Goal: Obtain resource: Download file/media

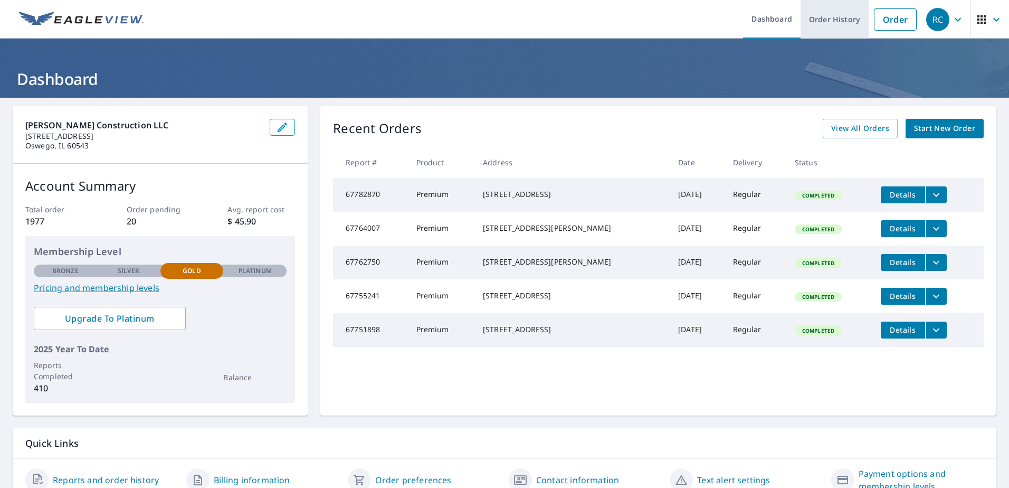
click at [838, 31] on link "Order History" at bounding box center [835, 19] width 68 height 39
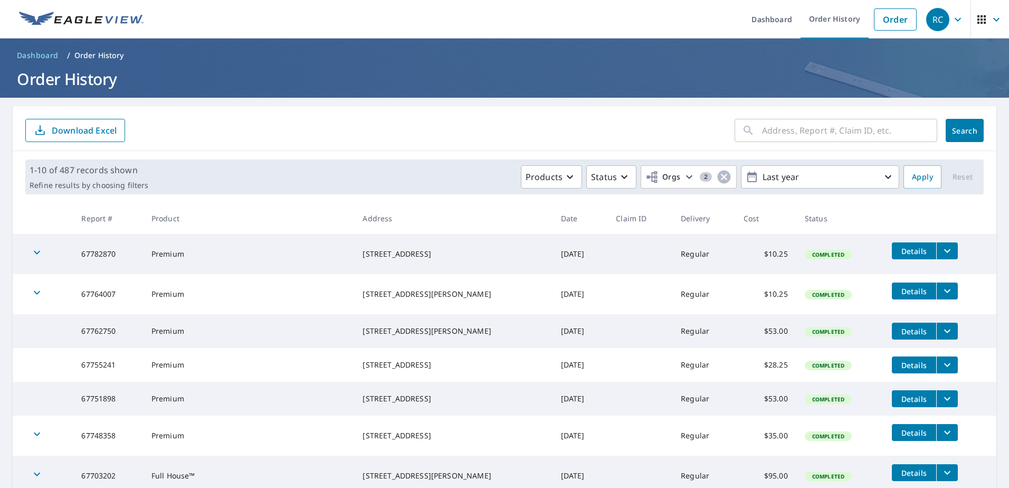
click at [775, 128] on input "text" at bounding box center [849, 131] width 175 height 30
type input "16807"
click at [957, 137] on button "Search" at bounding box center [965, 130] width 38 height 23
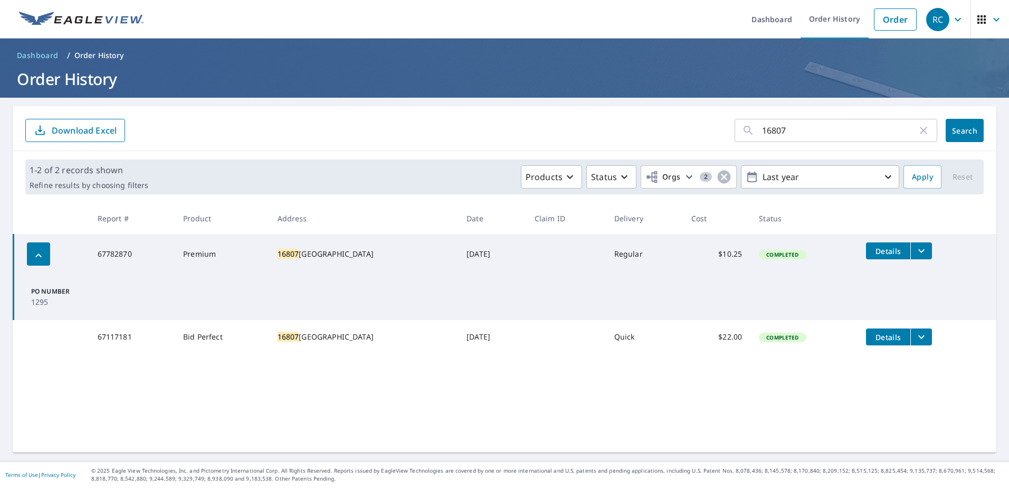
drag, startPoint x: 819, startPoint y: 131, endPoint x: 637, endPoint y: 115, distance: 183.4
click at [658, 117] on div "16807 ​ Search Download Excel" at bounding box center [505, 128] width 984 height 45
type input "116 delores"
click at [981, 131] on div "116 delores ​ Search Download Excel" at bounding box center [505, 128] width 984 height 45
click at [954, 130] on span "Search" at bounding box center [964, 131] width 21 height 10
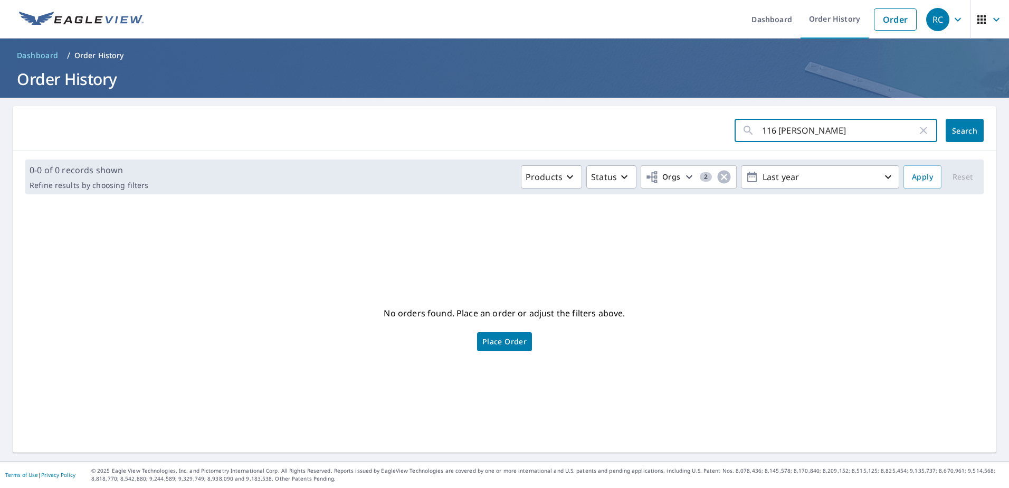
drag, startPoint x: 816, startPoint y: 123, endPoint x: 767, endPoint y: 129, distance: 50.0
click at [767, 129] on input "116 delores" at bounding box center [839, 131] width 155 height 30
type input "116"
click at [949, 122] on button "Search" at bounding box center [965, 130] width 38 height 23
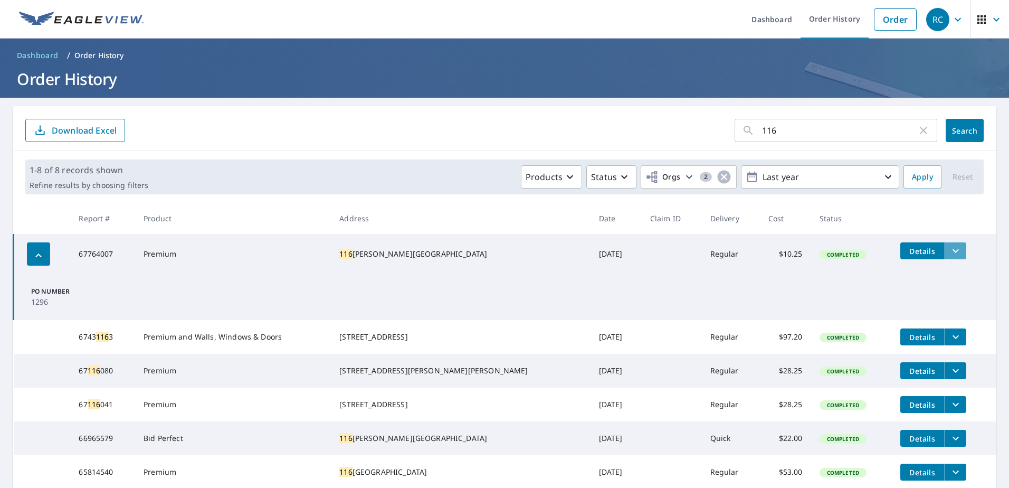
click at [950, 252] on icon "filesDropdownBtn-67764007" at bounding box center [956, 250] width 13 height 13
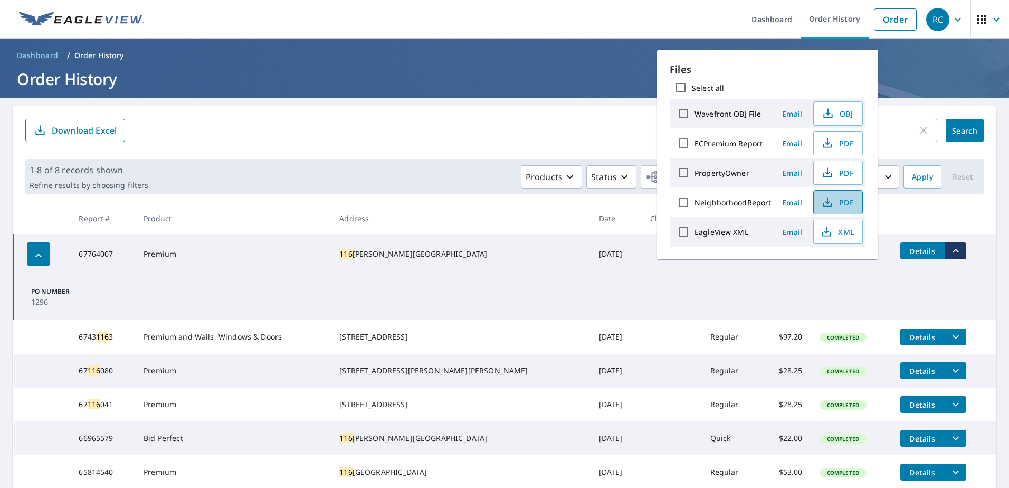
click at [835, 201] on span "PDF" at bounding box center [837, 202] width 34 height 13
click at [773, 290] on td "PO Number 1296" at bounding box center [505, 297] width 983 height 46
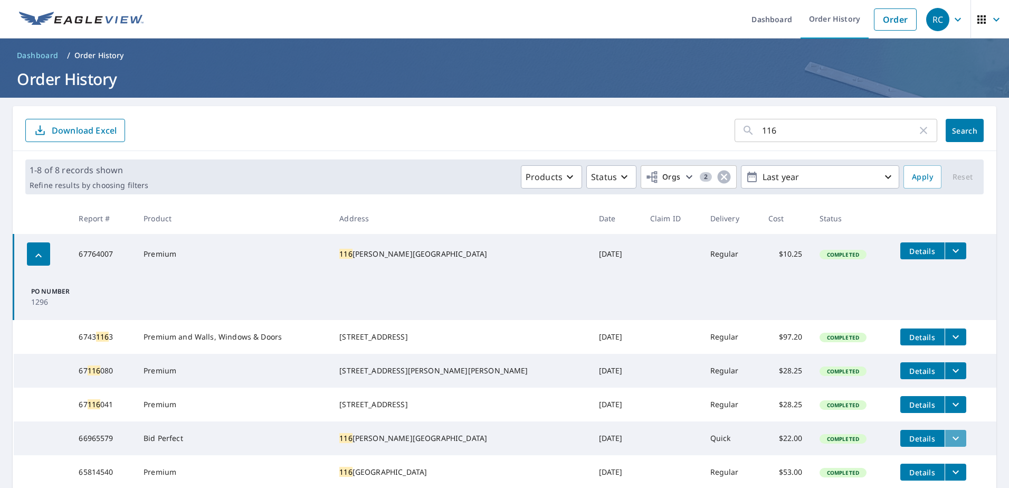
click at [950, 444] on icon "filesDropdownBtn-66965579" at bounding box center [956, 438] width 13 height 13
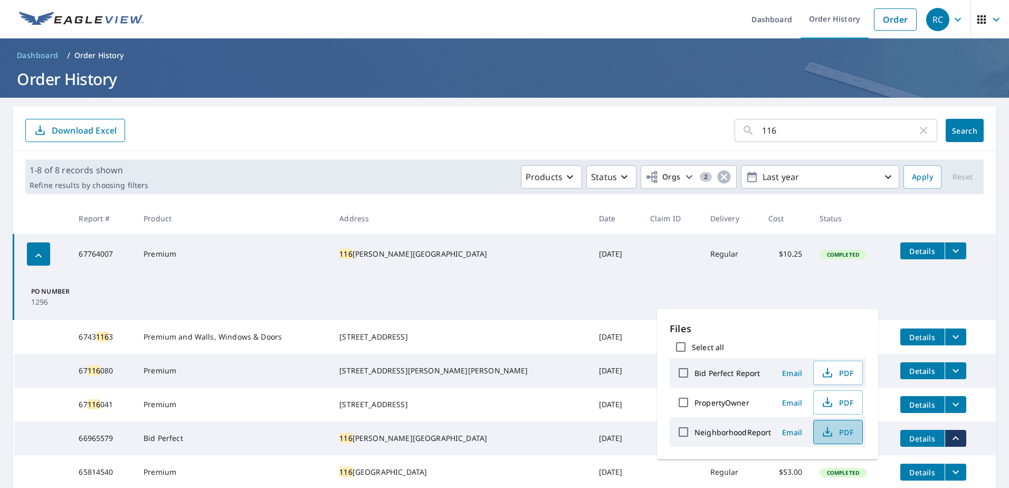
click at [848, 433] on span "PDF" at bounding box center [837, 431] width 34 height 13
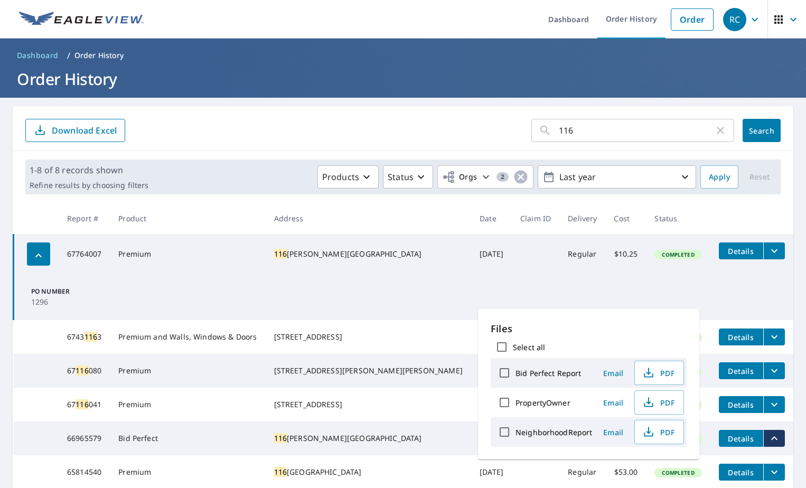
click at [575, 287] on td "PO Number 1296" at bounding box center [404, 297] width 780 height 46
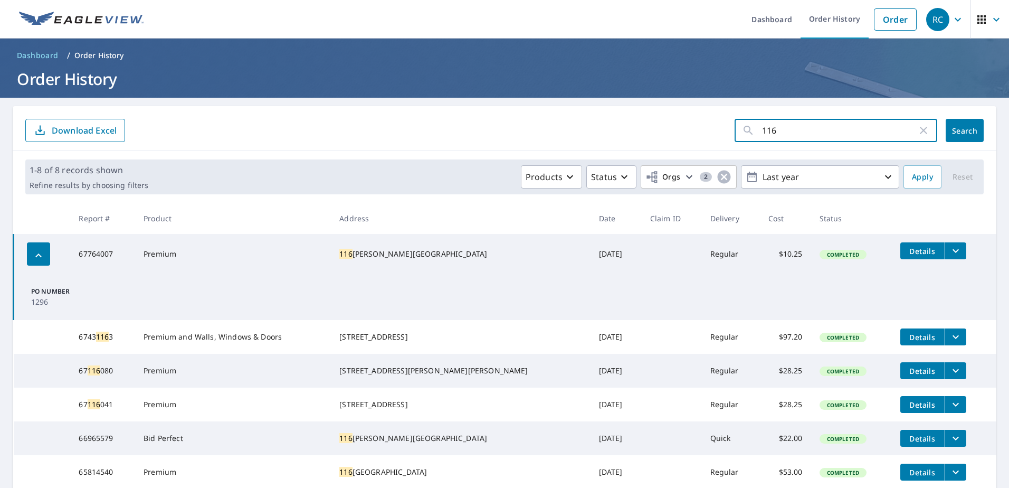
drag, startPoint x: 780, startPoint y: 130, endPoint x: 723, endPoint y: 129, distance: 57.0
click at [717, 129] on form "116 ​ Search Download Excel" at bounding box center [504, 130] width 959 height 23
type input "16807"
click at [968, 133] on span "Search" at bounding box center [964, 131] width 21 height 10
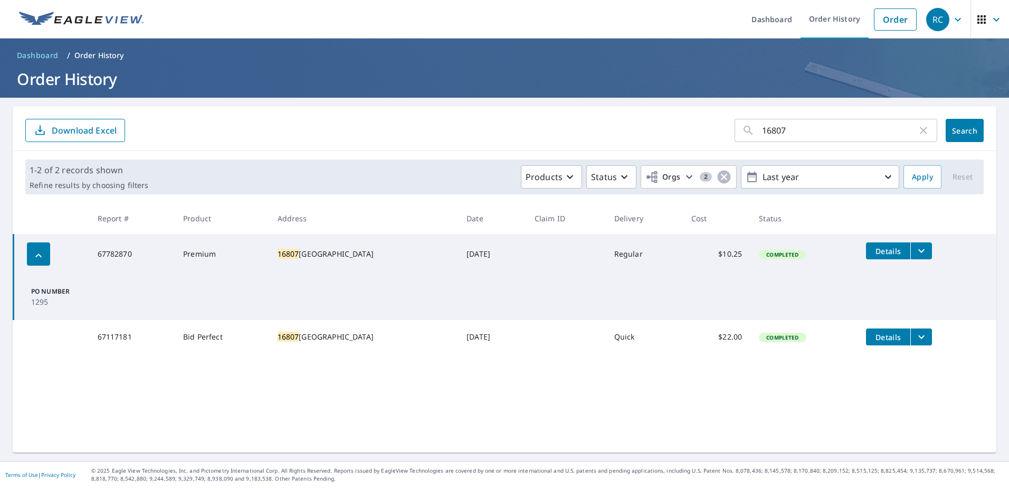
click at [919, 252] on icon "filesDropdownBtn-67782870" at bounding box center [922, 251] width 6 height 4
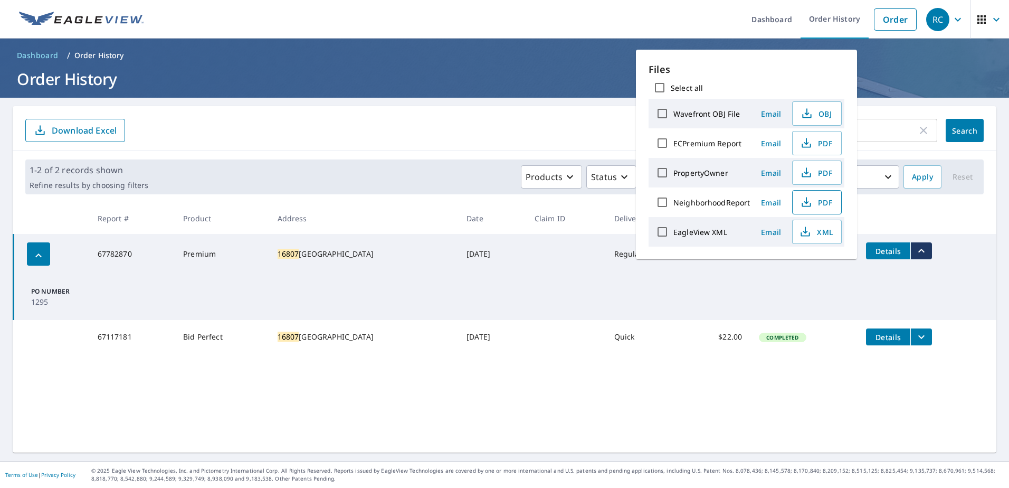
click at [807, 203] on icon "button" at bounding box center [806, 200] width 5 height 7
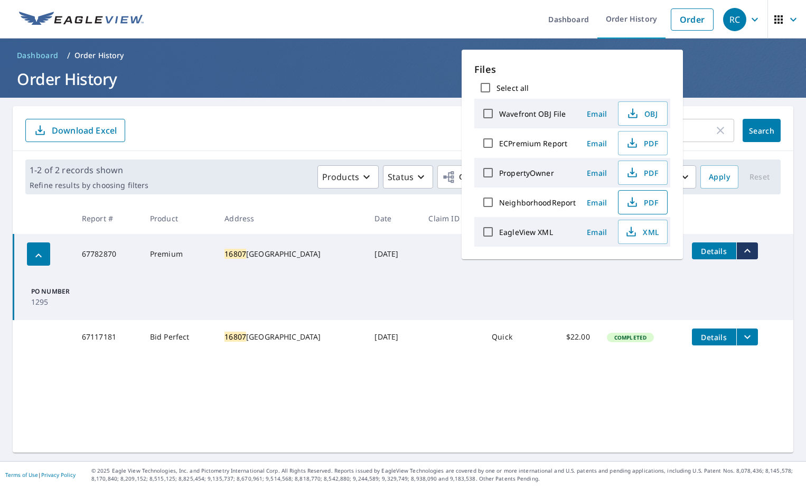
click at [655, 201] on span "PDF" at bounding box center [642, 202] width 34 height 13
drag, startPoint x: 763, startPoint y: 71, endPoint x: 758, endPoint y: 79, distance: 9.5
click at [762, 72] on h1 "Order History" at bounding box center [403, 79] width 780 height 22
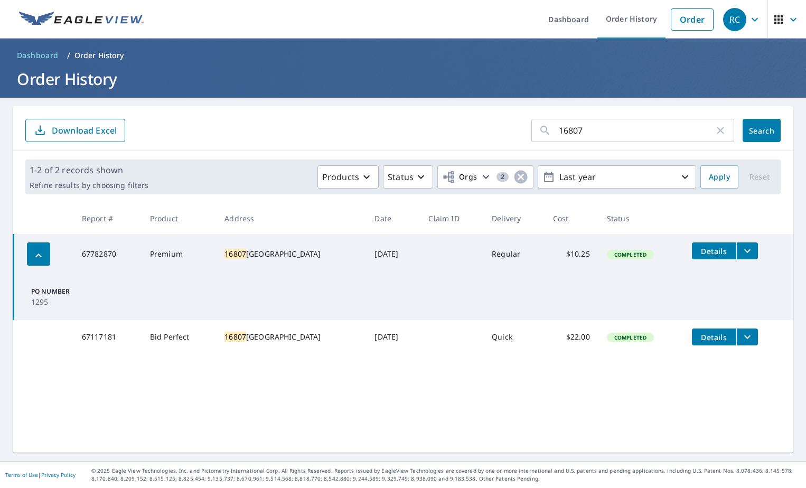
click at [736, 329] on button "filesDropdownBtn-67117181" at bounding box center [747, 336] width 22 height 17
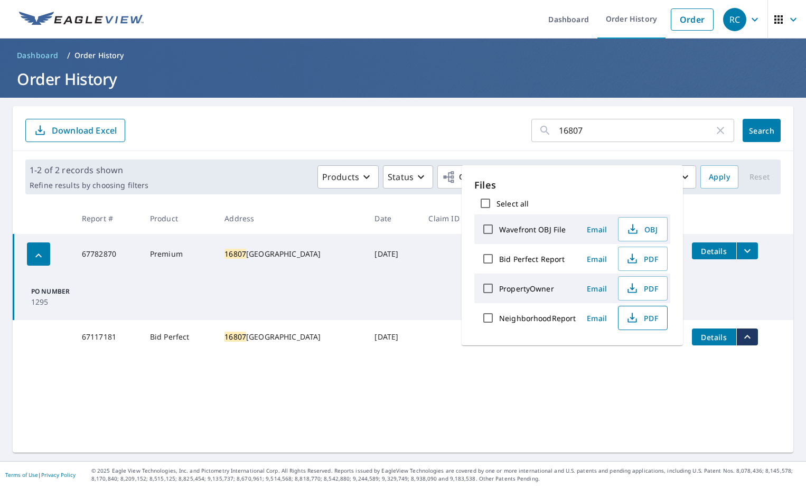
click at [638, 317] on span "PDF" at bounding box center [642, 317] width 34 height 13
click at [183, 112] on div "16807 ​ Search Download Excel" at bounding box center [403, 128] width 780 height 45
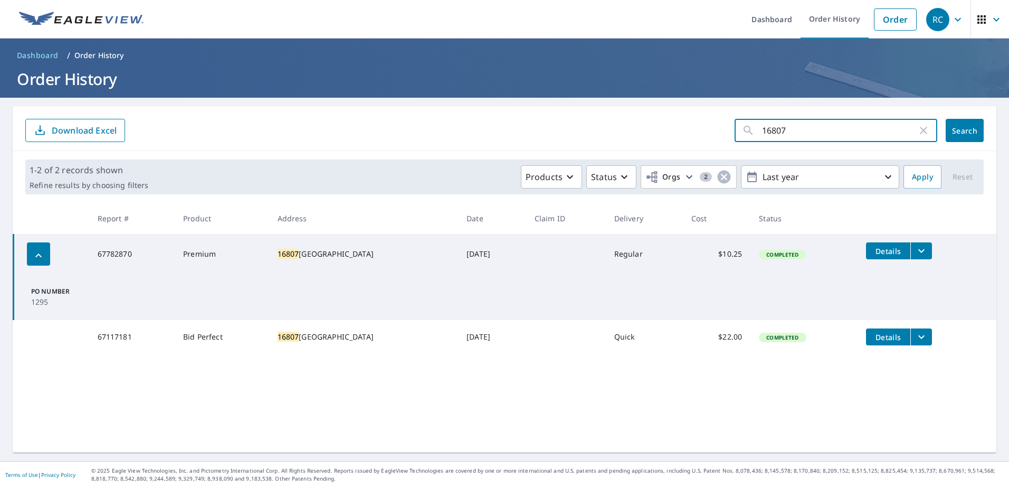
drag, startPoint x: 793, startPoint y: 133, endPoint x: 631, endPoint y: 138, distance: 161.6
click at [625, 138] on form "16807 ​ Search Download Excel" at bounding box center [504, 130] width 959 height 23
type input "14038"
click at [975, 132] on button "Search" at bounding box center [965, 130] width 38 height 23
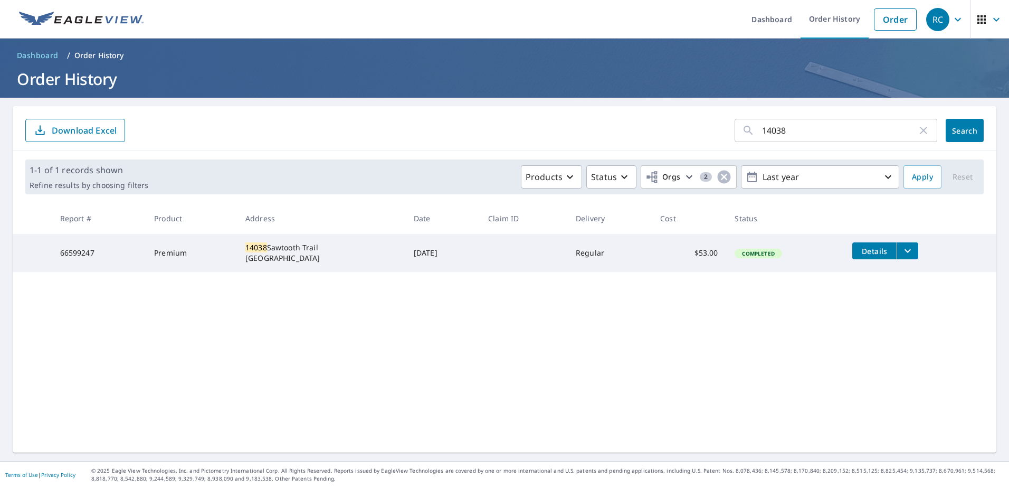
drag, startPoint x: 908, startPoint y: 252, endPoint x: 913, endPoint y: 249, distance: 6.0
click at [908, 252] on icon "filesDropdownBtn-66599247" at bounding box center [908, 250] width 13 height 13
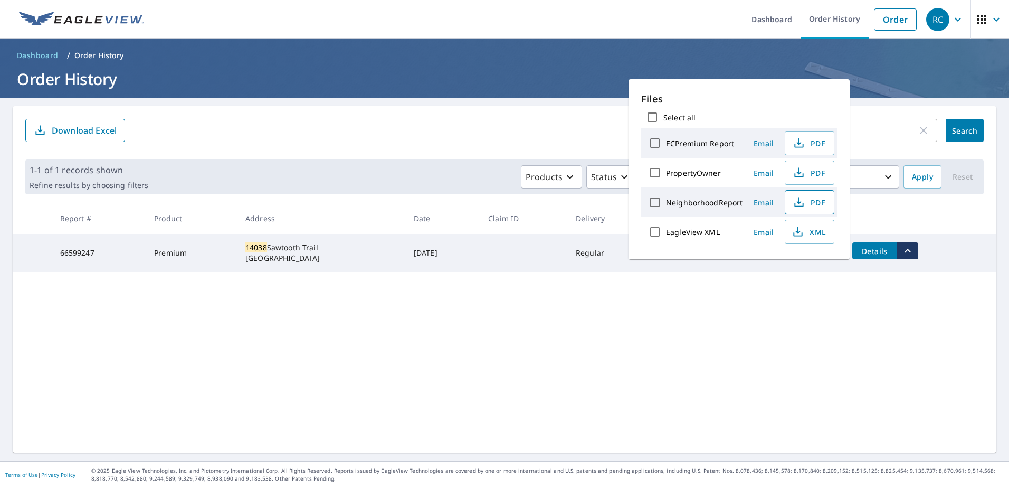
click at [815, 206] on span "PDF" at bounding box center [809, 202] width 34 height 13
drag, startPoint x: 850, startPoint y: 129, endPoint x: 867, endPoint y: 130, distance: 17.5
click at [852, 129] on input "14038" at bounding box center [839, 131] width 155 height 30
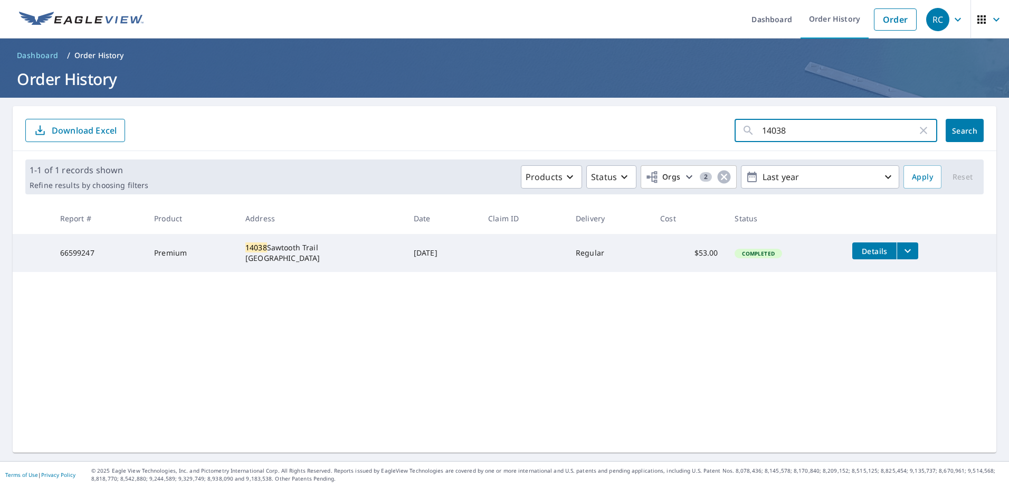
drag, startPoint x: 835, startPoint y: 130, endPoint x: 632, endPoint y: 116, distance: 203.2
click at [640, 116] on div "14038 ​ Search Download Excel" at bounding box center [505, 128] width 984 height 45
type input "2919"
click at [959, 133] on span "Search" at bounding box center [964, 131] width 21 height 10
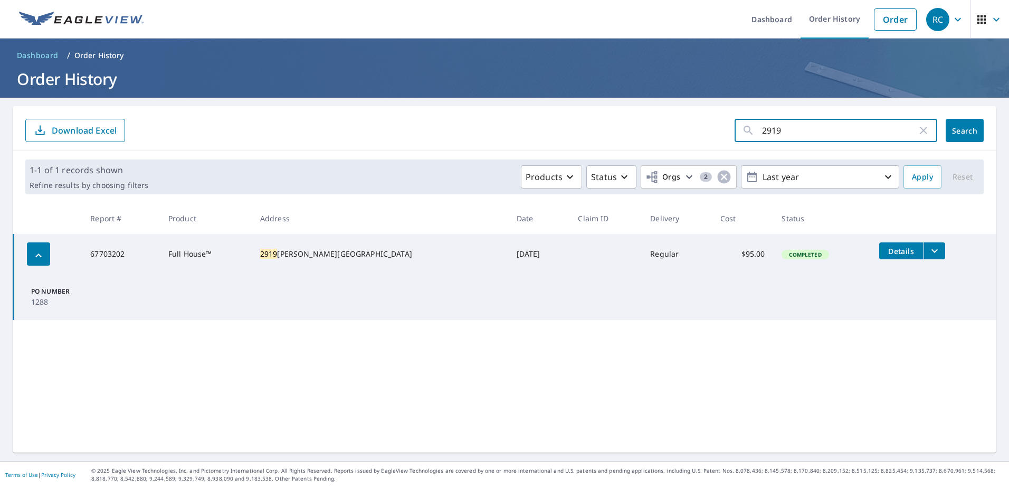
drag, startPoint x: 796, startPoint y: 131, endPoint x: 684, endPoint y: 130, distance: 111.4
click at [688, 130] on form "2919 ​ Search Download Excel" at bounding box center [504, 130] width 959 height 23
type input "120 monna"
click at [966, 124] on button "Search" at bounding box center [965, 130] width 38 height 23
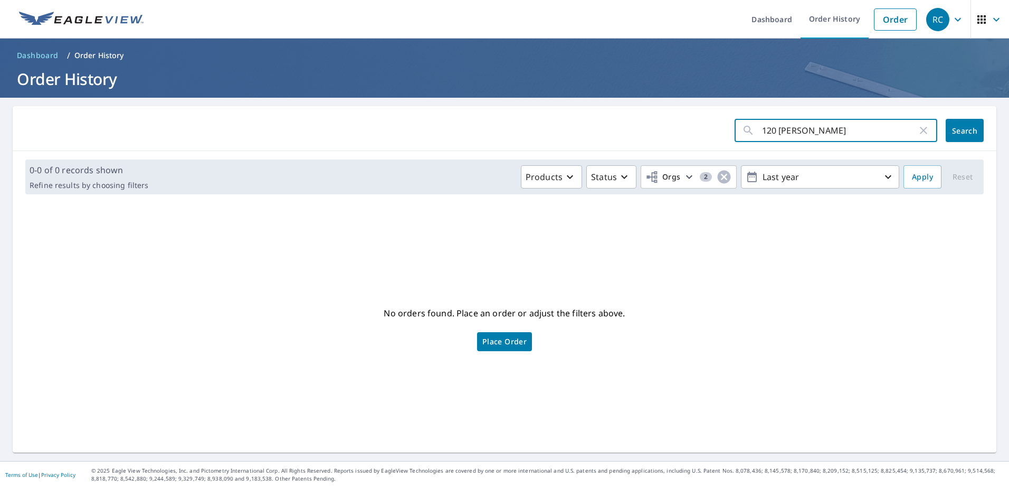
drag, startPoint x: 807, startPoint y: 133, endPoint x: 666, endPoint y: 127, distance: 141.6
click at [666, 127] on form "120 monna ​ Search" at bounding box center [504, 130] width 959 height 23
type input "702 pleas"
click at [946, 133] on button "Search" at bounding box center [965, 130] width 38 height 23
drag, startPoint x: 803, startPoint y: 127, endPoint x: 579, endPoint y: 106, distance: 224.8
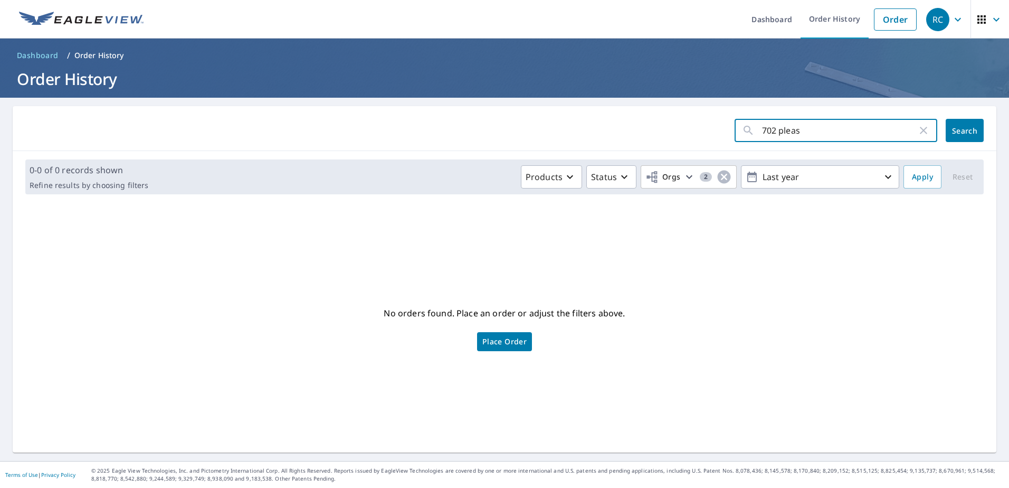
click at [579, 106] on main "702 pleas ​ Search 0-0 of 0 records shown Refine results by choosing filters Pr…" at bounding box center [504, 279] width 1009 height 363
type input "28 s fult"
click at [954, 127] on span "Search" at bounding box center [964, 131] width 21 height 10
drag, startPoint x: 818, startPoint y: 130, endPoint x: 670, endPoint y: 128, distance: 147.8
click at [681, 128] on form "28 s fult ​ Search" at bounding box center [504, 130] width 959 height 23
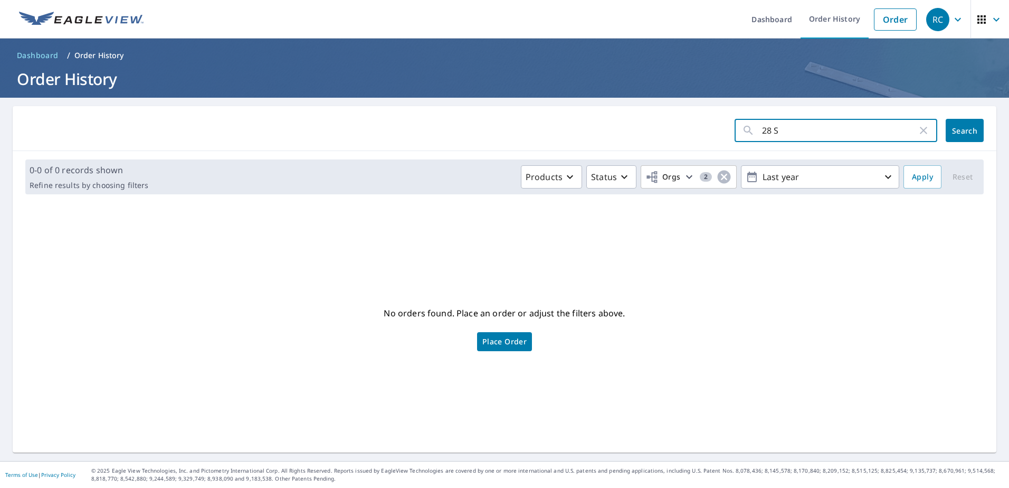
type input "28 S"
click at [954, 126] on span "Search" at bounding box center [964, 131] width 21 height 10
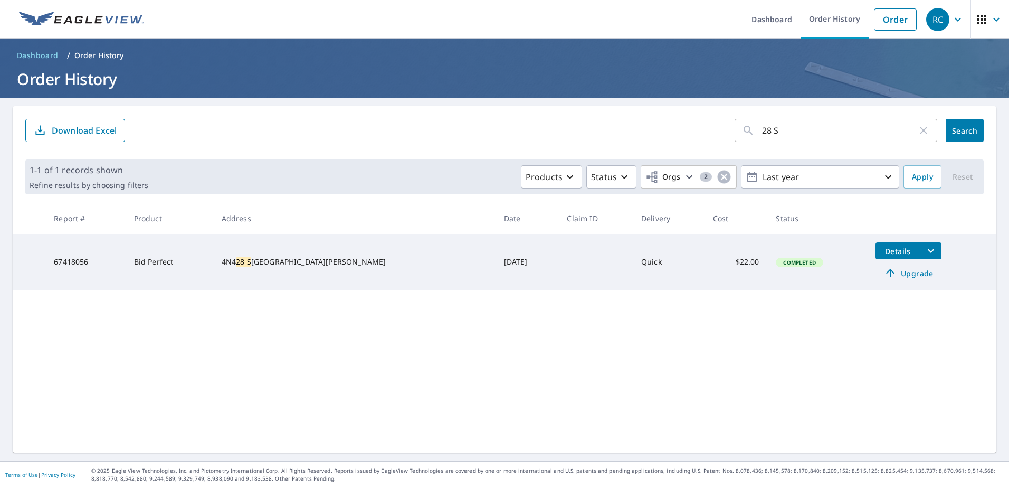
click at [763, 128] on input "28 S" at bounding box center [839, 131] width 155 height 30
type input "288 S"
click at [955, 128] on span "Search" at bounding box center [964, 131] width 21 height 10
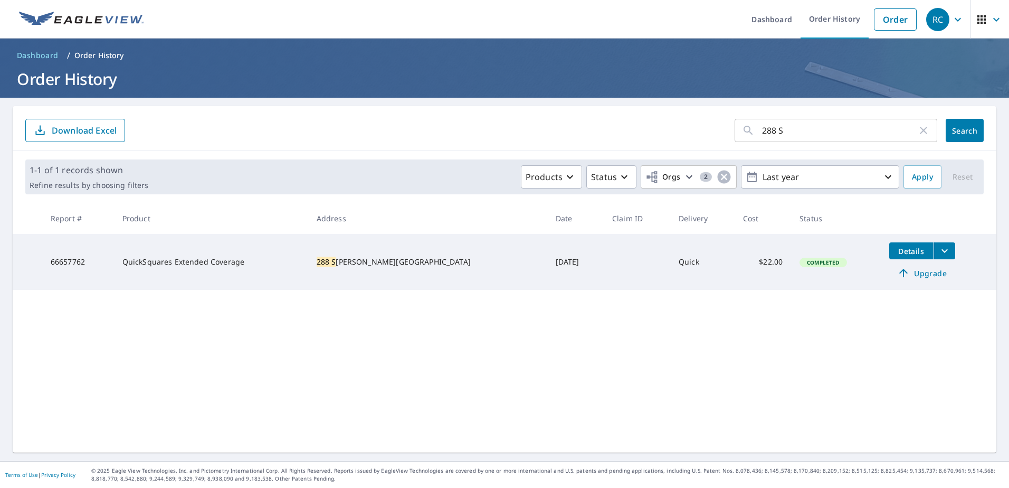
click at [939, 247] on icon "filesDropdownBtn-66657762" at bounding box center [945, 250] width 13 height 13
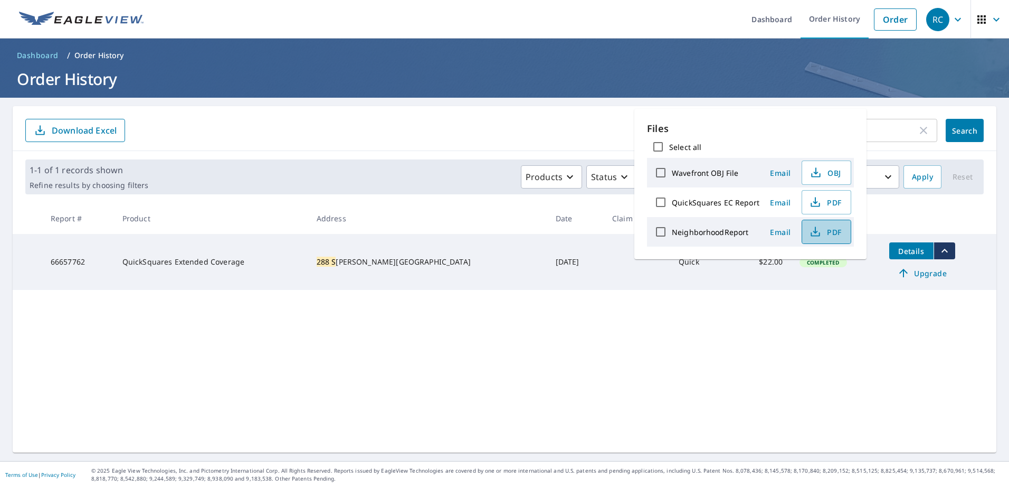
click at [847, 226] on button "PDF" at bounding box center [827, 232] width 50 height 24
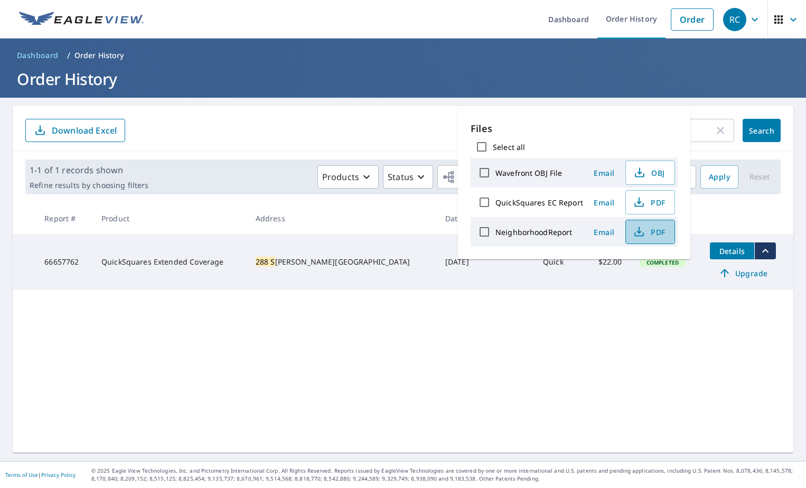
click at [627, 227] on button "PDF" at bounding box center [650, 232] width 50 height 24
click at [716, 83] on h1 "Order History" at bounding box center [403, 79] width 780 height 22
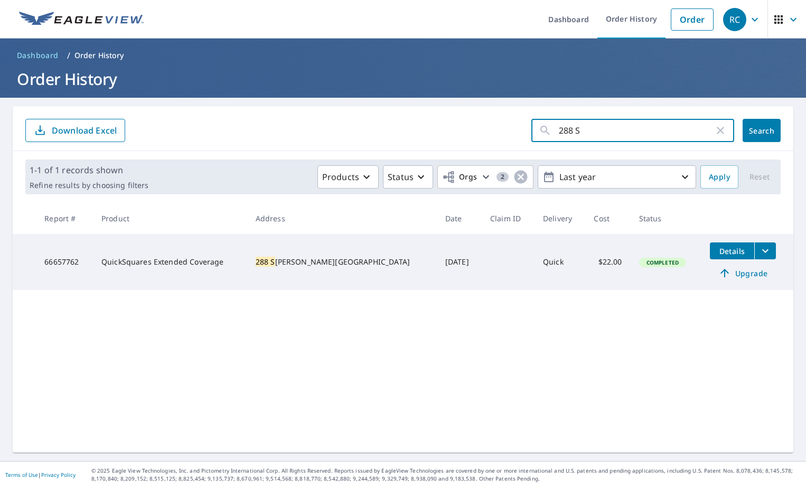
drag, startPoint x: 517, startPoint y: 124, endPoint x: 437, endPoint y: 125, distance: 79.7
click at [457, 125] on form "288 S ​ Search Download Excel" at bounding box center [402, 130] width 755 height 23
type input "540 West"
click at [760, 132] on span "Search" at bounding box center [761, 131] width 21 height 10
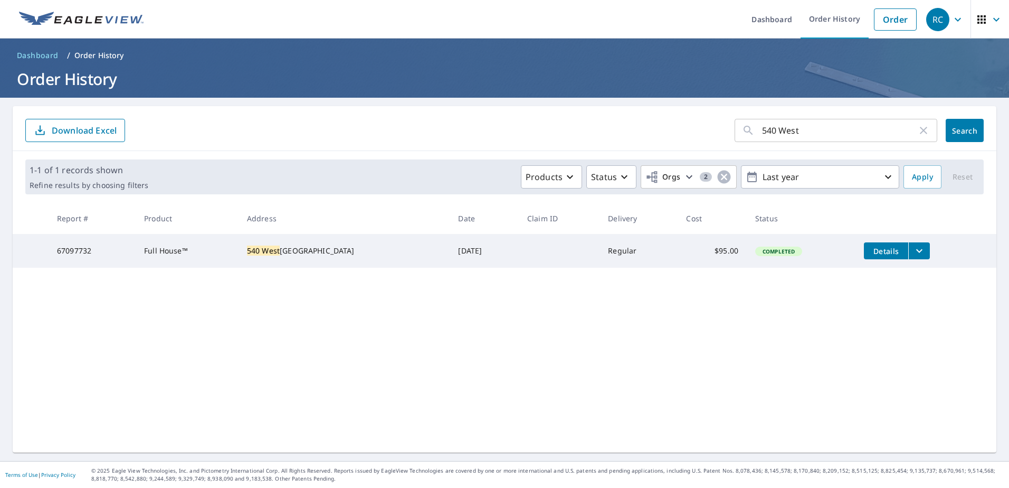
click at [919, 253] on icon "filesDropdownBtn-67097732" at bounding box center [919, 250] width 13 height 13
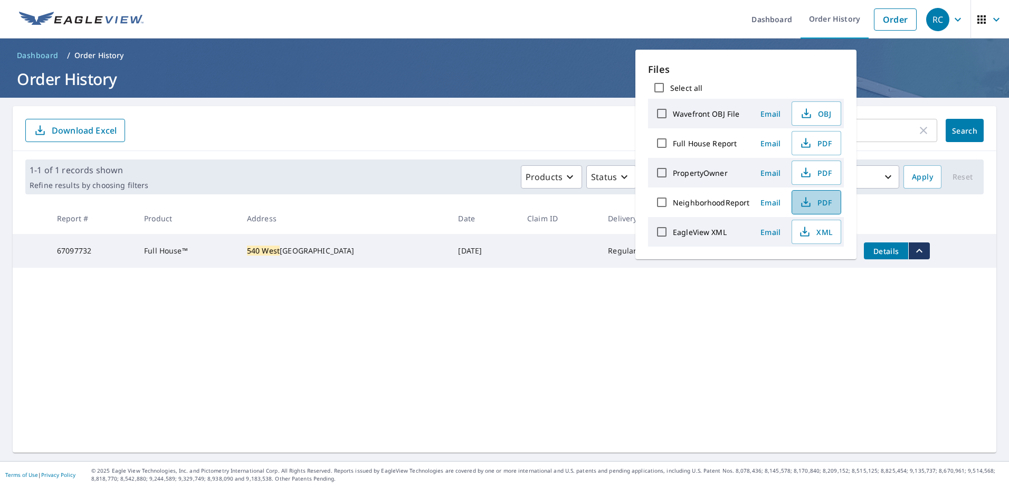
click at [819, 209] on button "PDF" at bounding box center [817, 202] width 50 height 24
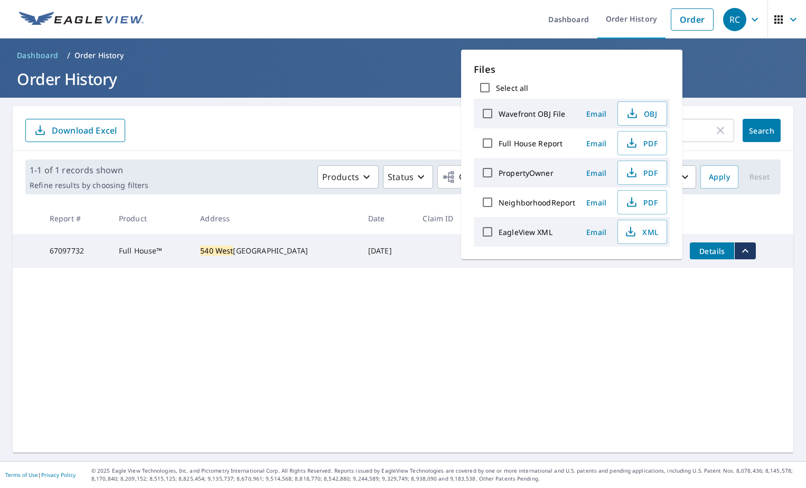
click at [339, 70] on h1 "Order History" at bounding box center [403, 79] width 780 height 22
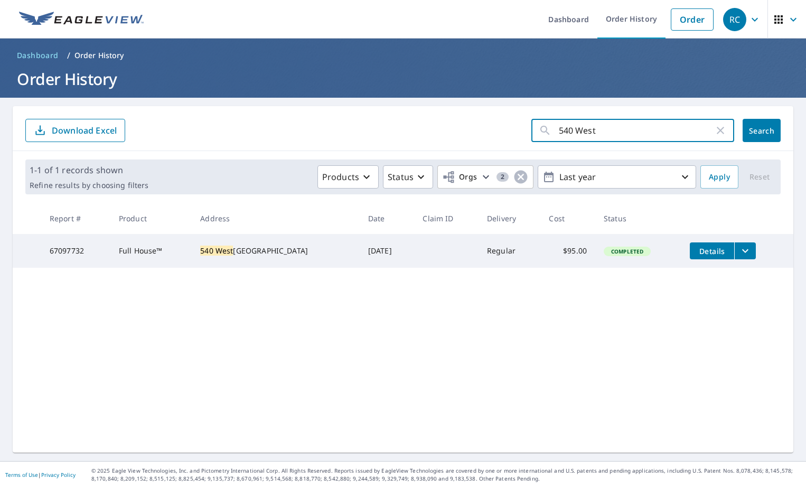
drag, startPoint x: 664, startPoint y: 126, endPoint x: 353, endPoint y: 146, distance: 311.6
click at [406, 141] on form "540 West ​ Search Download Excel" at bounding box center [402, 130] width 755 height 23
click button "Search" at bounding box center [761, 130] width 38 height 23
drag, startPoint x: 639, startPoint y: 130, endPoint x: 494, endPoint y: 145, distance: 146.4
click at [494, 145] on div "540 West ​ Search Download Excel" at bounding box center [403, 128] width 780 height 45
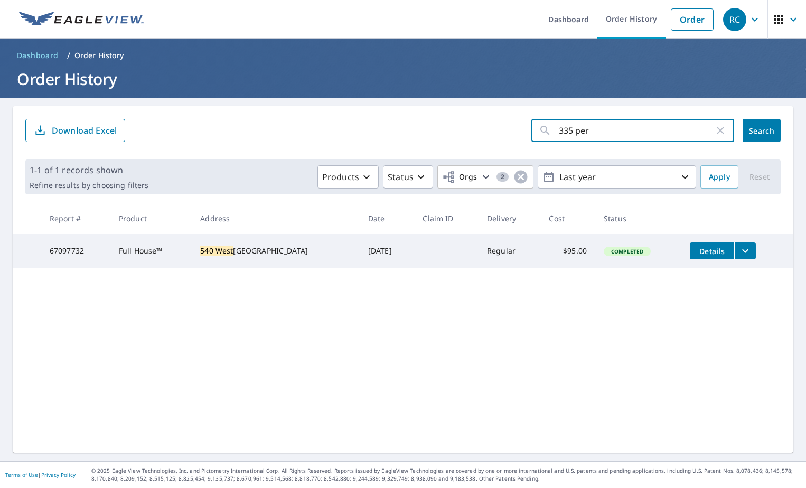
type input "335 per"
click at [752, 135] on span "Search" at bounding box center [761, 131] width 21 height 10
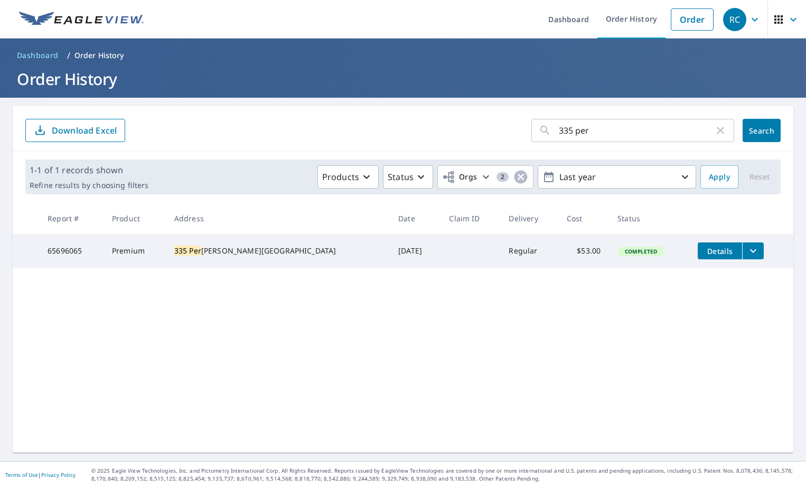
click at [746, 252] on icon "filesDropdownBtn-65696065" at bounding box center [752, 250] width 13 height 13
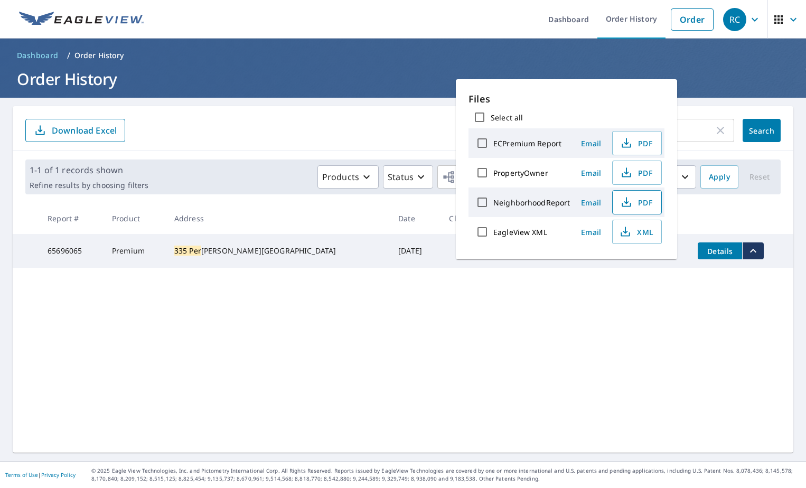
click at [639, 205] on span "PDF" at bounding box center [636, 202] width 34 height 13
click at [512, 207] on div "NeighborhoodReport" at bounding box center [520, 202] width 99 height 22
click at [646, 203] on span "PDF" at bounding box center [636, 202] width 34 height 13
click at [595, 312] on div "335 per ​ Search Download Excel 1-1 of 1 records shown Refine results by choosi…" at bounding box center [403, 279] width 780 height 346
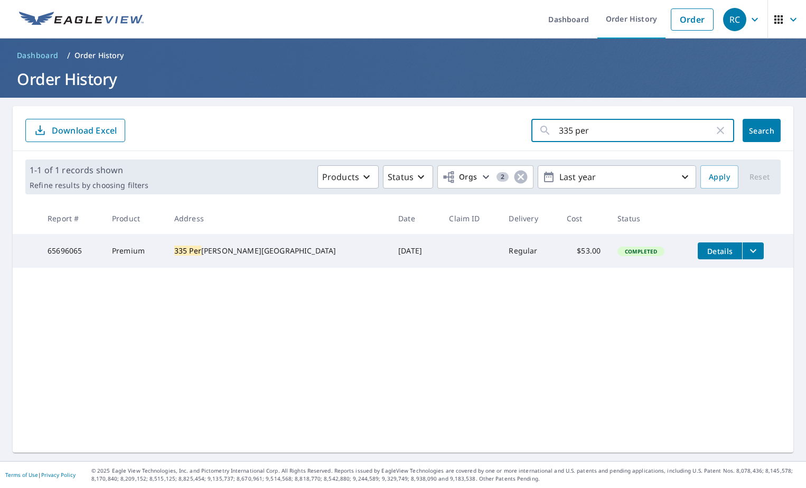
drag, startPoint x: 573, startPoint y: 133, endPoint x: 448, endPoint y: 136, distance: 125.2
click at [450, 136] on form "335 per ​ Search Download Excel" at bounding box center [402, 130] width 755 height 23
type input "2257"
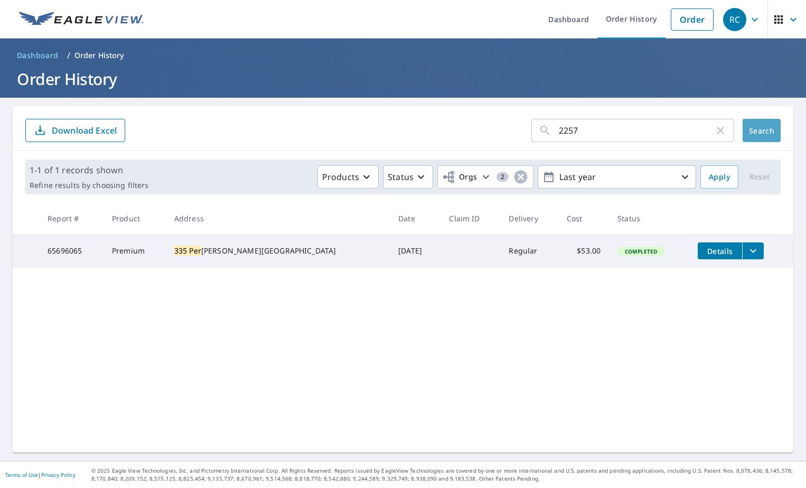
click at [763, 128] on span "Search" at bounding box center [761, 131] width 21 height 10
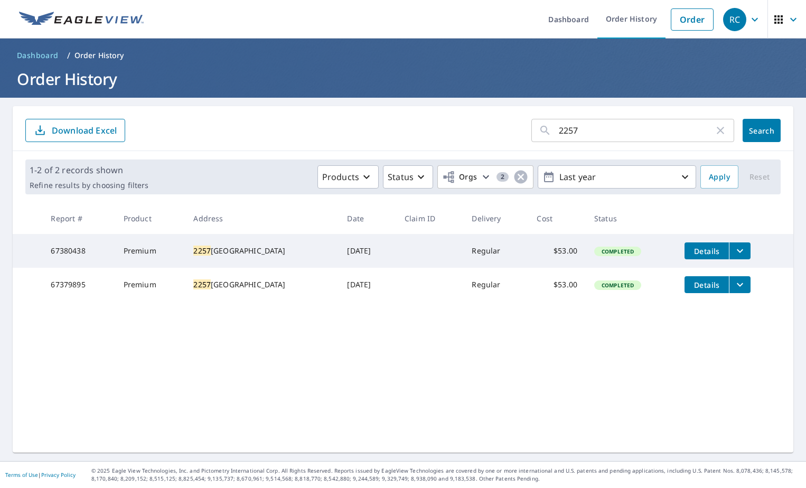
click at [733, 249] on icon "filesDropdownBtn-67380438" at bounding box center [739, 250] width 13 height 13
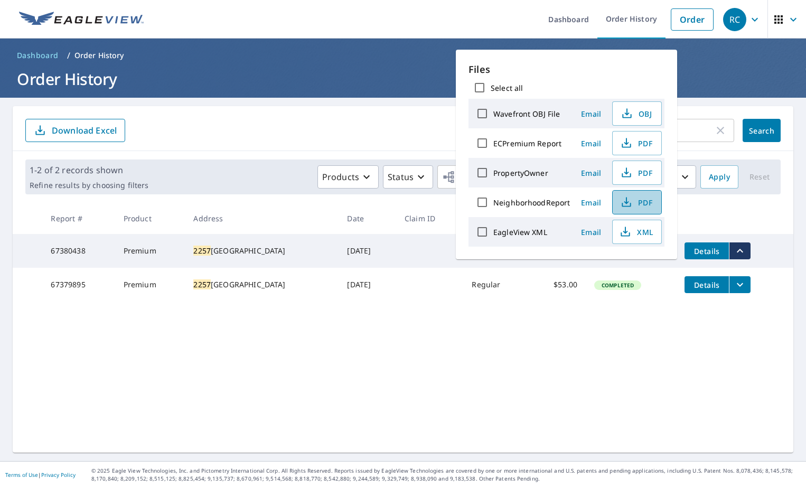
click at [651, 195] on button "PDF" at bounding box center [637, 202] width 50 height 24
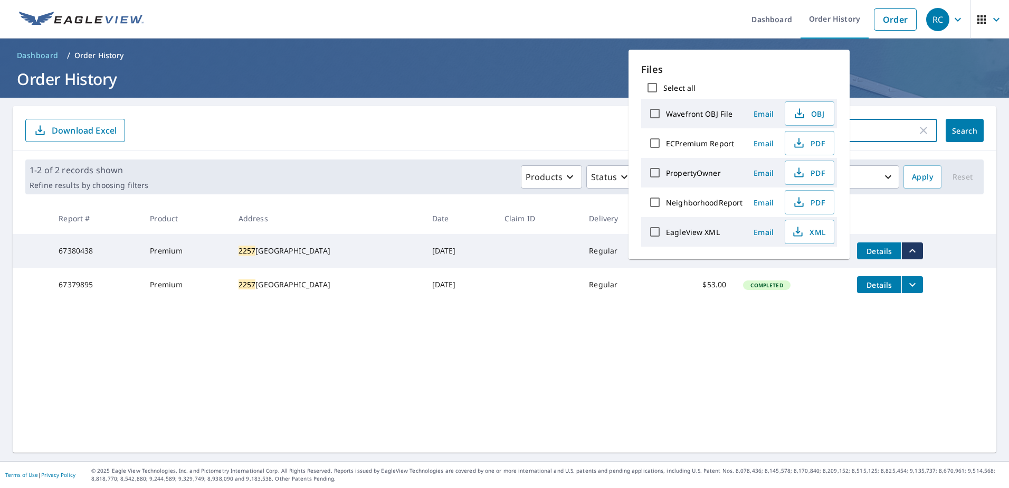
click at [891, 122] on input "2257" at bounding box center [839, 131] width 155 height 30
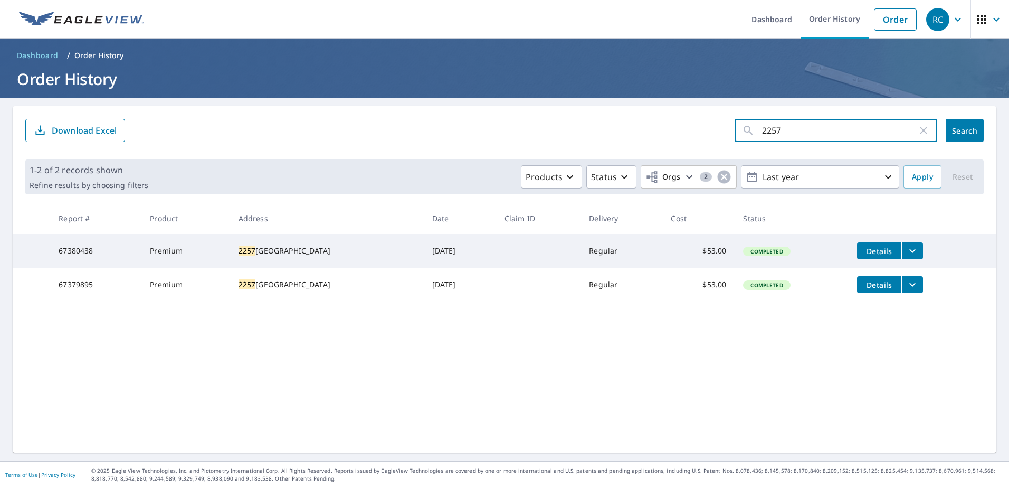
drag, startPoint x: 761, startPoint y: 124, endPoint x: 713, endPoint y: 122, distance: 48.1
click at [713, 122] on form "2257 ​ Search Download Excel" at bounding box center [504, 130] width 959 height 23
type input "335"
click at [963, 133] on span "Search" at bounding box center [964, 131] width 21 height 10
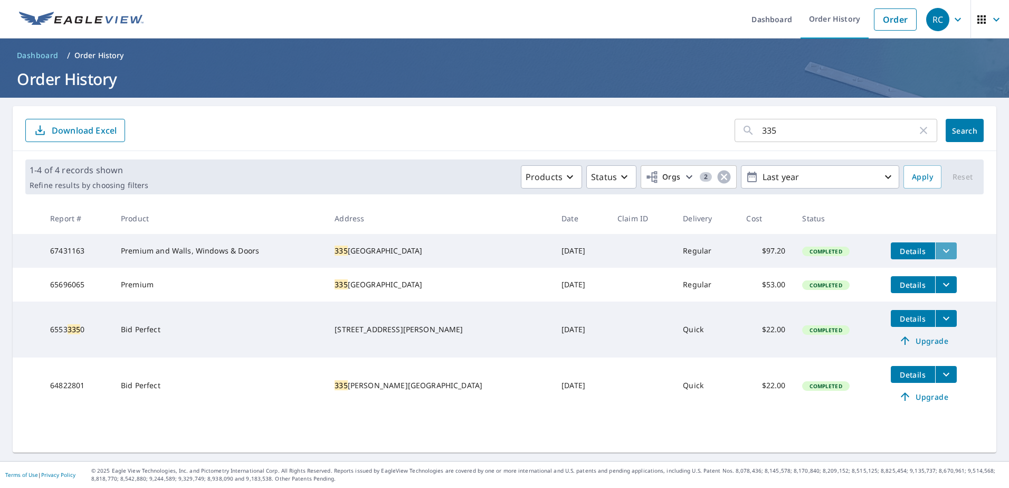
click at [940, 251] on icon "filesDropdownBtn-67431163" at bounding box center [946, 250] width 13 height 13
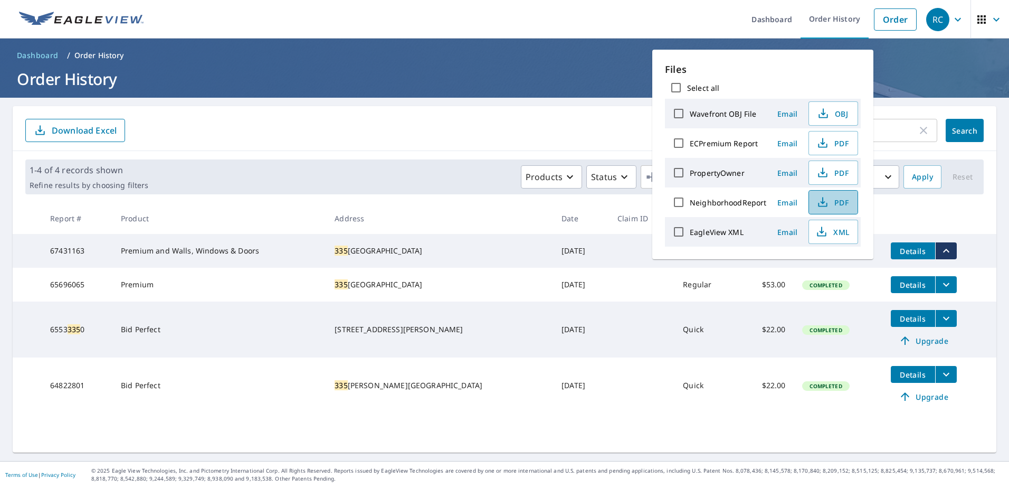
click at [832, 200] on span "PDF" at bounding box center [833, 202] width 34 height 13
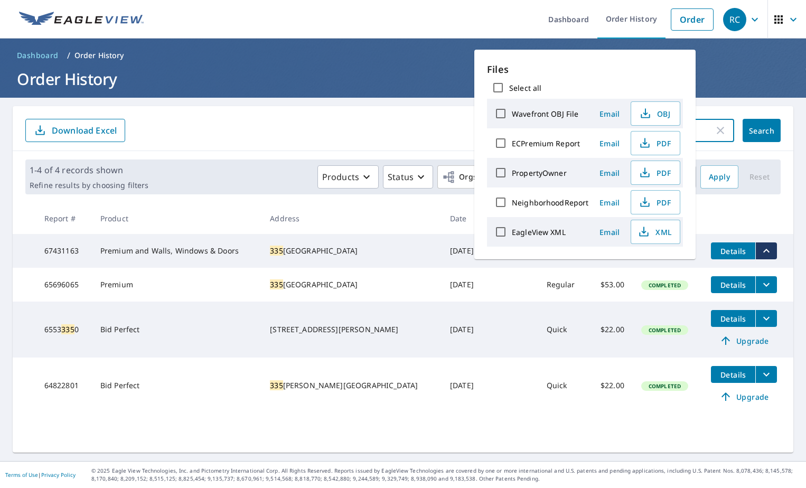
click at [704, 133] on input "335" at bounding box center [636, 131] width 155 height 30
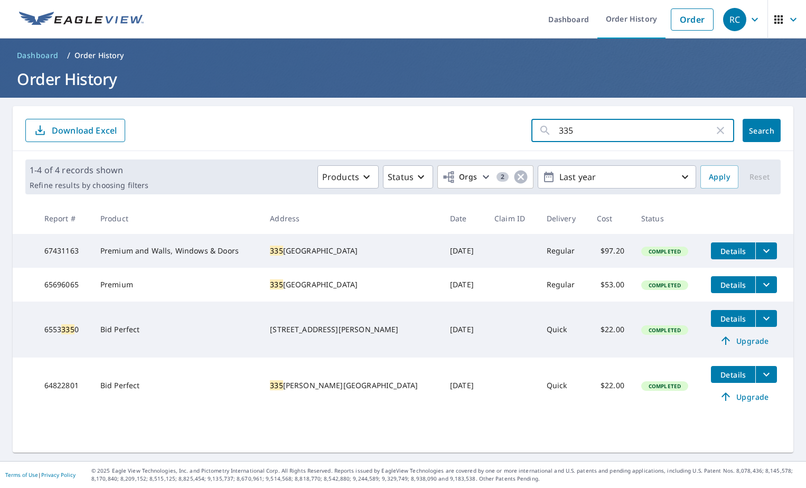
drag, startPoint x: 659, startPoint y: 133, endPoint x: 500, endPoint y: 136, distance: 158.4
click at [502, 136] on form "335 ​ Search Download Excel" at bounding box center [402, 130] width 755 height 23
type input "10900"
click at [758, 127] on span "Search" at bounding box center [761, 131] width 21 height 10
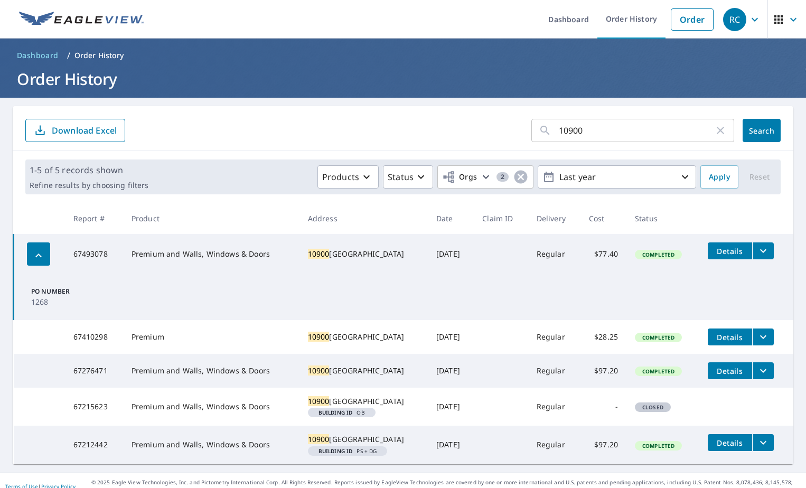
scroll to position [41, 0]
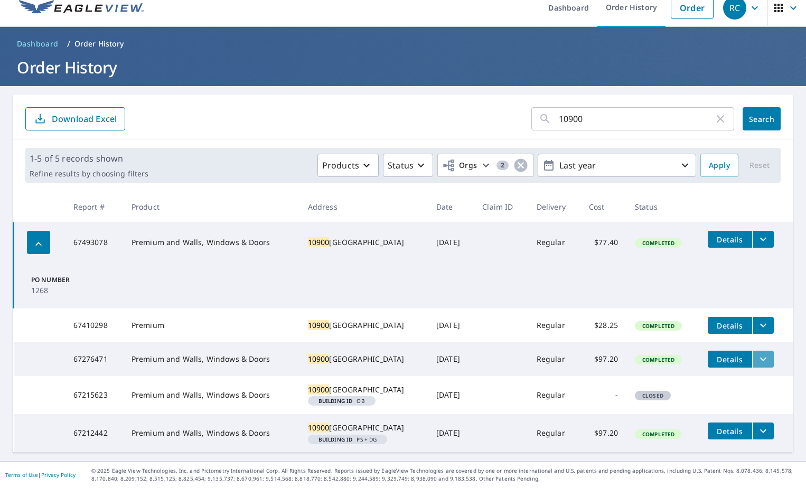
click at [756, 353] on icon "filesDropdownBtn-67276471" at bounding box center [762, 359] width 13 height 13
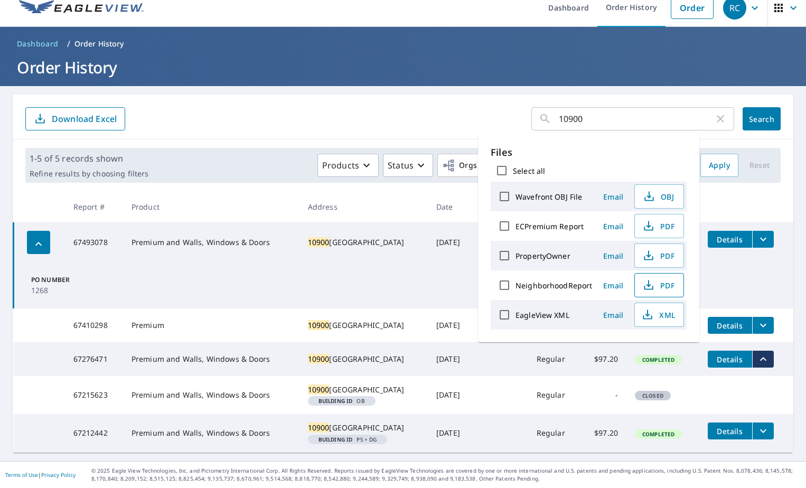
click at [649, 286] on icon "button" at bounding box center [648, 285] width 13 height 13
click at [723, 268] on td "PO Number 1268" at bounding box center [404, 285] width 780 height 46
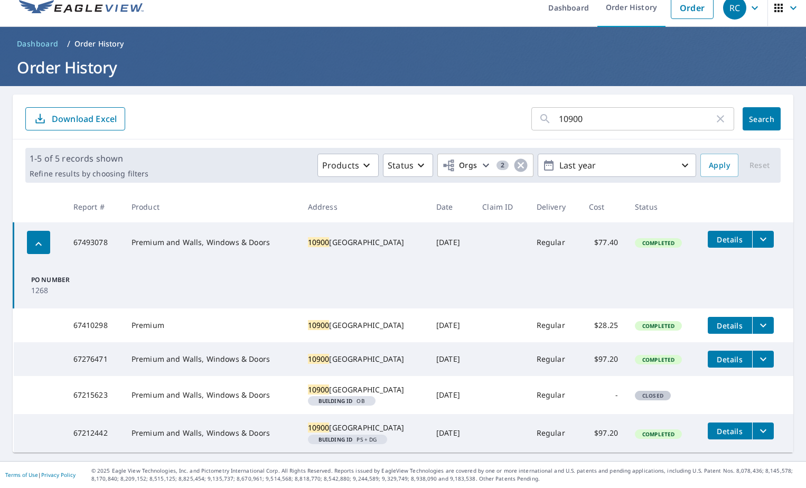
click at [756, 319] on icon "filesDropdownBtn-67410298" at bounding box center [762, 325] width 13 height 13
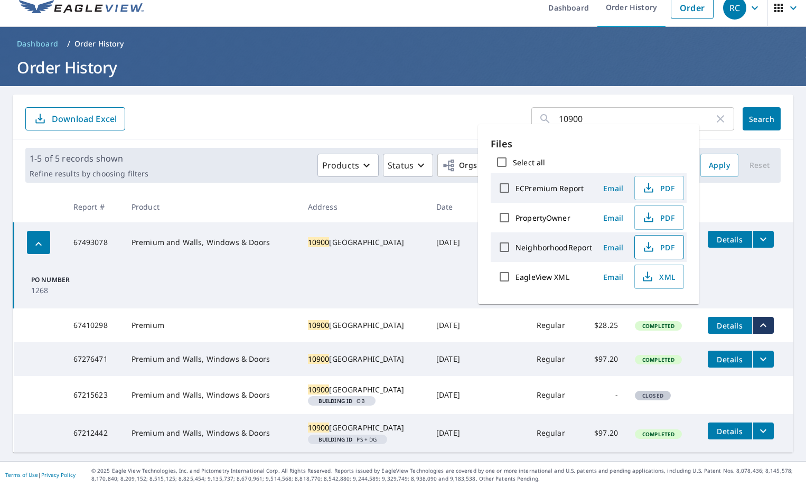
click at [644, 246] on icon "button" at bounding box center [648, 247] width 13 height 13
click at [450, 262] on td "PO Number 1268" at bounding box center [404, 285] width 780 height 46
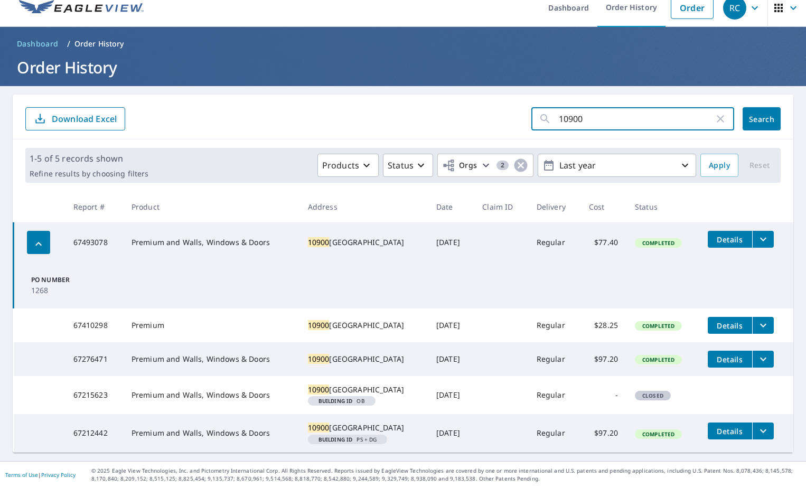
drag, startPoint x: 629, startPoint y: 91, endPoint x: 412, endPoint y: 88, distance: 217.0
click at [413, 107] on form "10900 ​ Search Download Excel" at bounding box center [402, 118] width 755 height 23
type input "852 prest"
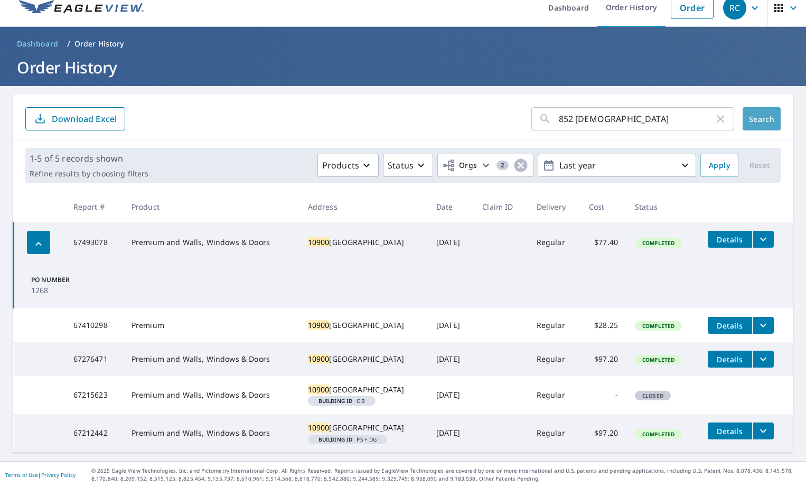
click at [765, 114] on span "Search" at bounding box center [761, 119] width 21 height 10
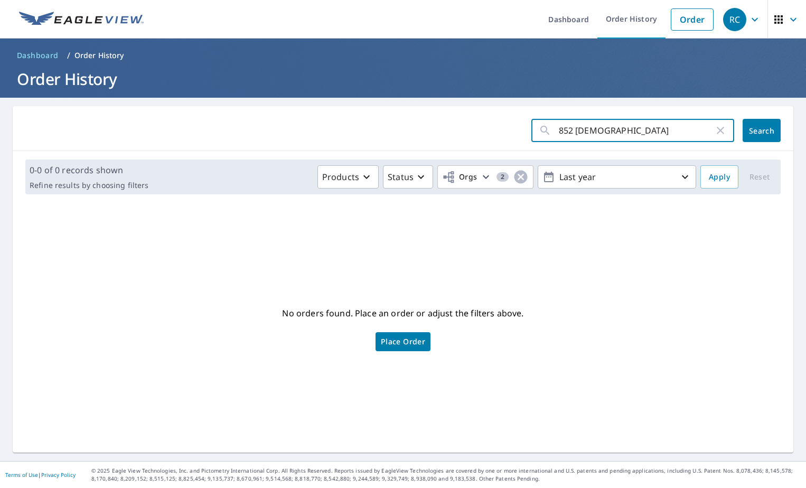
drag, startPoint x: 600, startPoint y: 125, endPoint x: 582, endPoint y: 127, distance: 18.1
click at [582, 127] on input "852 prest" at bounding box center [636, 131] width 155 height 30
type input "852"
click at [758, 132] on span "Search" at bounding box center [761, 131] width 21 height 10
drag, startPoint x: 627, startPoint y: 124, endPoint x: 442, endPoint y: 124, distance: 184.8
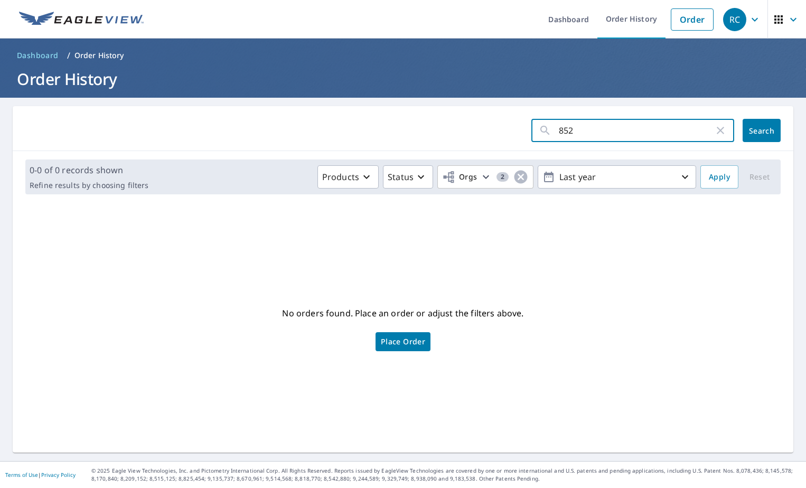
click at [445, 124] on form "852 ​ Search" at bounding box center [402, 130] width 755 height 23
type input "1908"
click at [742, 137] on button "Search" at bounding box center [761, 130] width 38 height 23
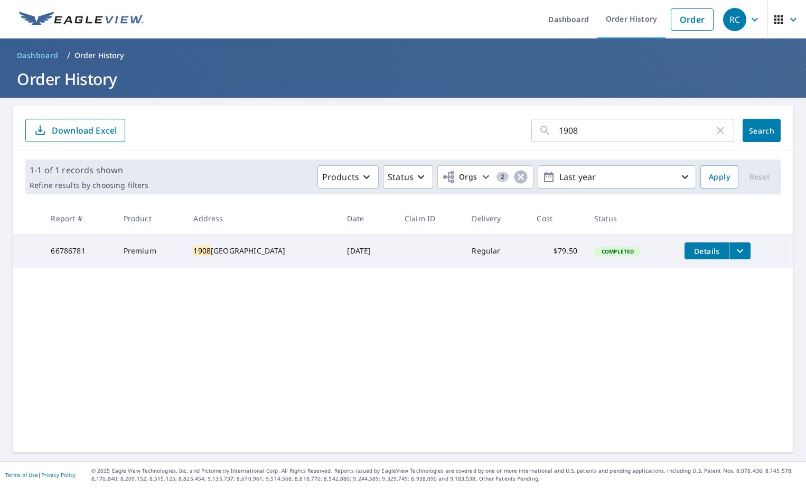
drag, startPoint x: 735, startPoint y: 250, endPoint x: 720, endPoint y: 240, distance: 18.5
click at [735, 250] on icon "filesDropdownBtn-66786781" at bounding box center [739, 250] width 13 height 13
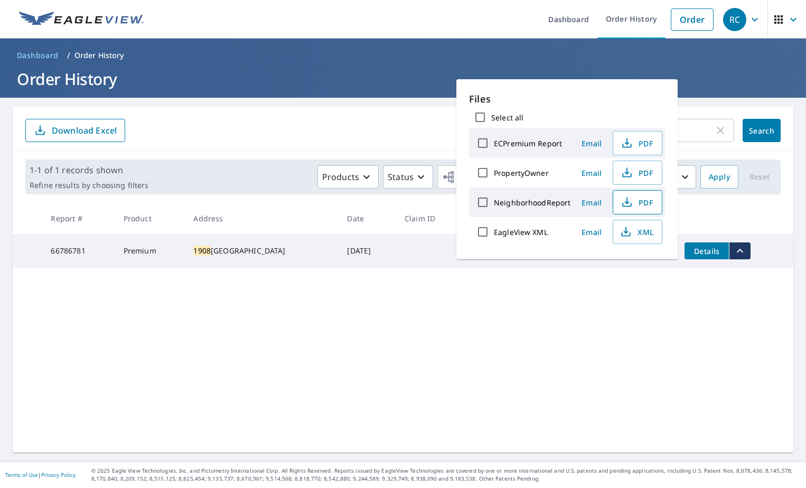
click at [637, 204] on span "PDF" at bounding box center [636, 202] width 34 height 13
click at [523, 363] on div "1908 ​ Search Download Excel 1-1 of 1 records shown Refine results by choosing …" at bounding box center [403, 279] width 780 height 346
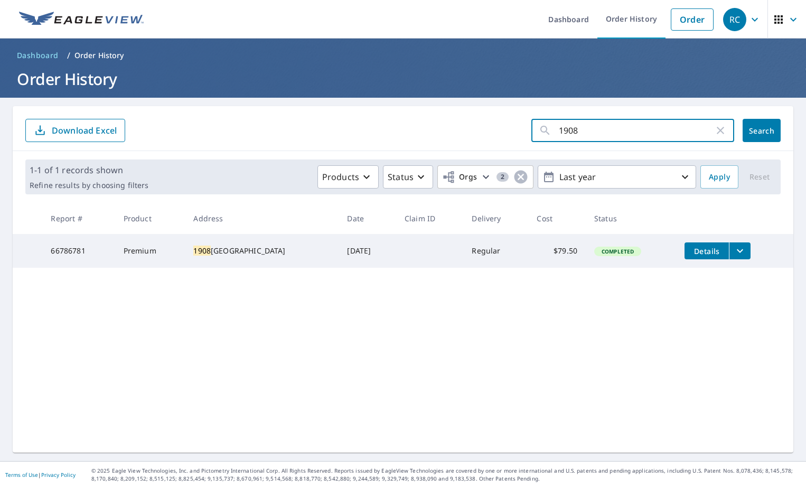
drag, startPoint x: 657, startPoint y: 128, endPoint x: 468, endPoint y: 144, distance: 190.1
click at [469, 144] on div "1908 ​ Search Download Excel" at bounding box center [403, 128] width 780 height 45
type input "10530"
click at [755, 135] on span "Search" at bounding box center [761, 131] width 21 height 10
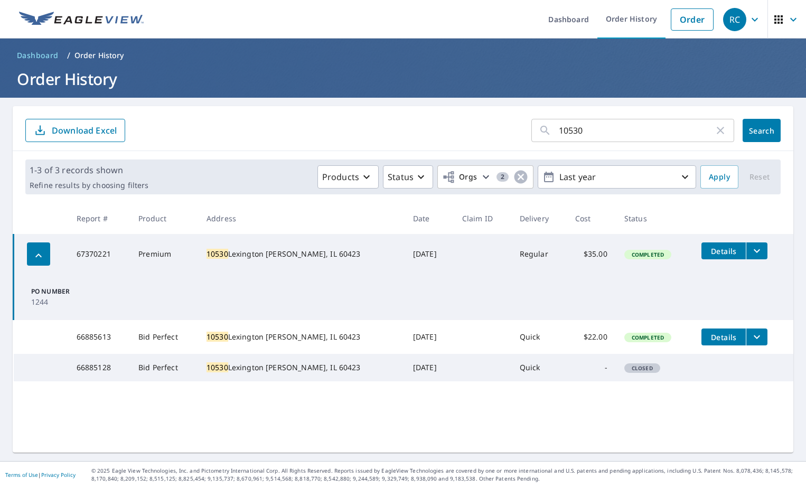
click at [745, 342] on button "filesDropdownBtn-66885613" at bounding box center [756, 336] width 22 height 17
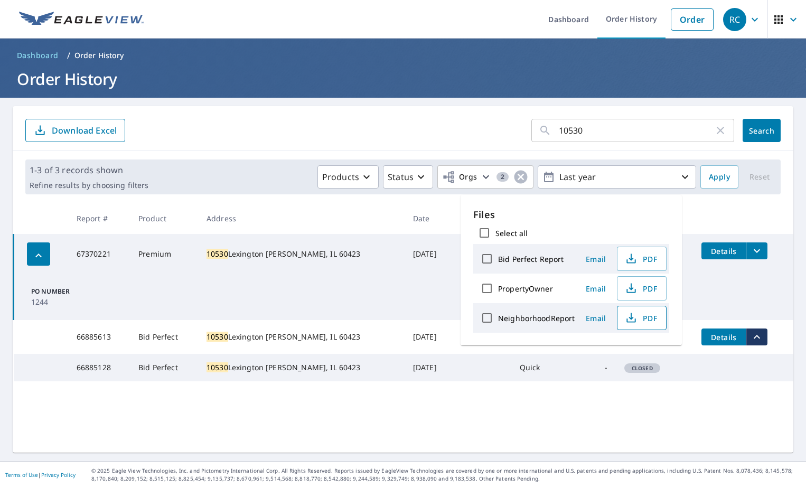
click at [654, 316] on span "PDF" at bounding box center [640, 317] width 34 height 13
drag, startPoint x: 599, startPoint y: 135, endPoint x: 493, endPoint y: 134, distance: 106.1
click at [493, 134] on form "10530 ​ Search Download Excel" at bounding box center [402, 130] width 755 height 23
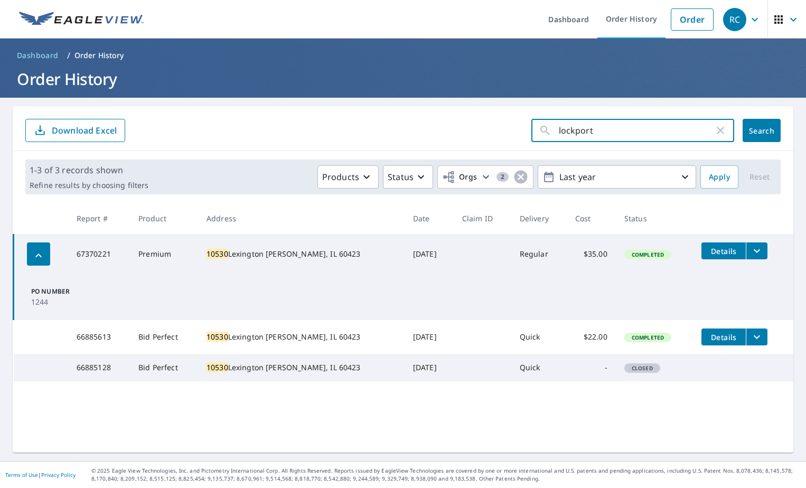
type input "lockport"
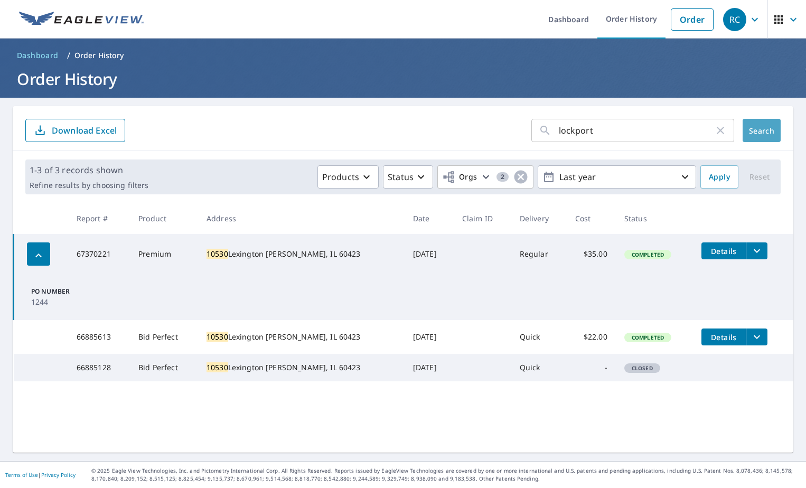
click at [765, 140] on button "Search" at bounding box center [761, 130] width 38 height 23
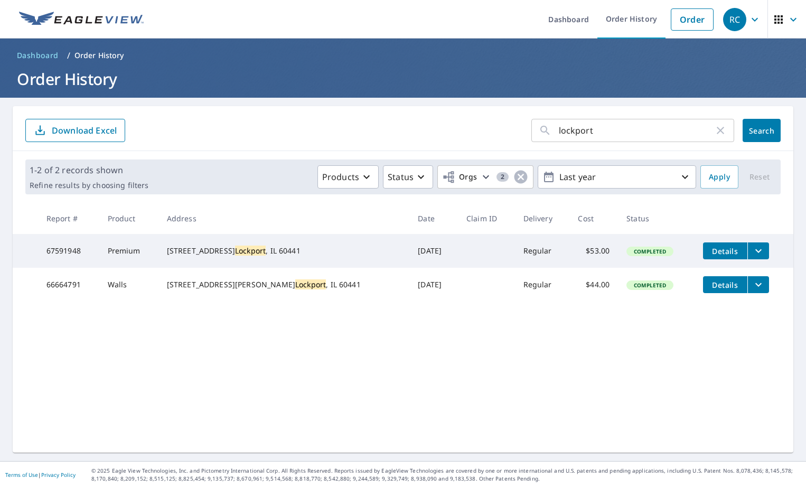
click at [752, 290] on icon "filesDropdownBtn-66664791" at bounding box center [758, 284] width 13 height 13
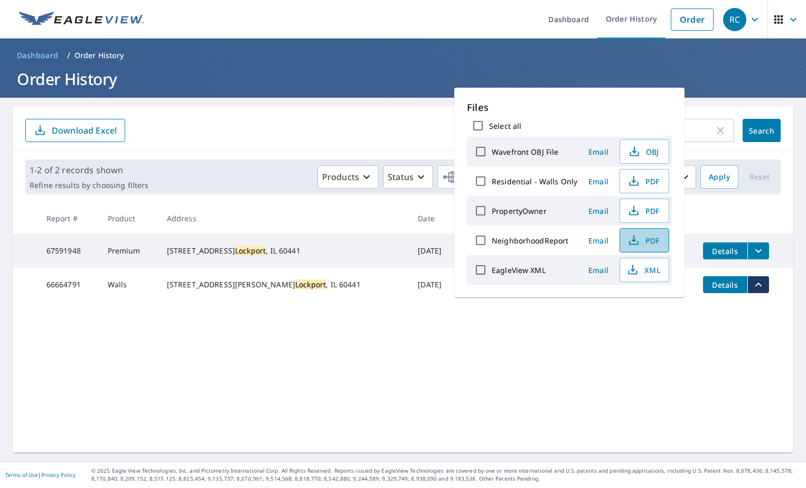
click at [640, 244] on span "PDF" at bounding box center [643, 240] width 34 height 13
click at [712, 75] on h1 "Order History" at bounding box center [403, 79] width 780 height 22
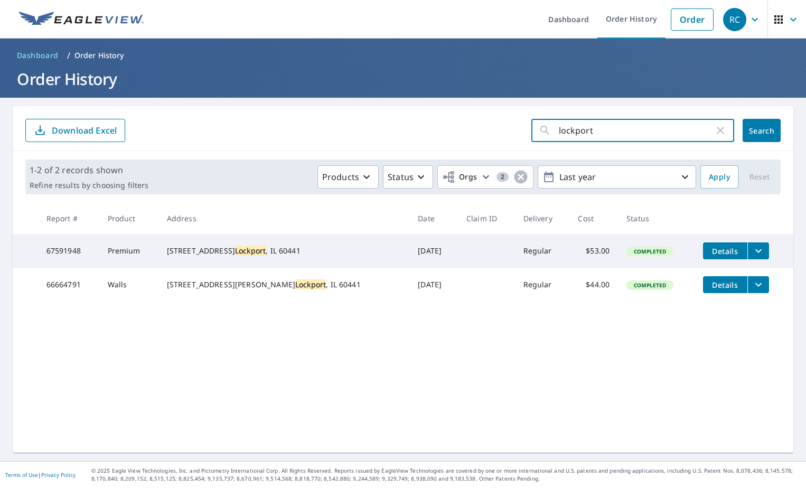
drag, startPoint x: 593, startPoint y: 138, endPoint x: 384, endPoint y: 130, distance: 209.2
click at [384, 130] on form "lockport ​ Search Download Excel" at bounding box center [402, 130] width 755 height 23
type input "743 Market"
click at [759, 130] on span "Search" at bounding box center [761, 131] width 21 height 10
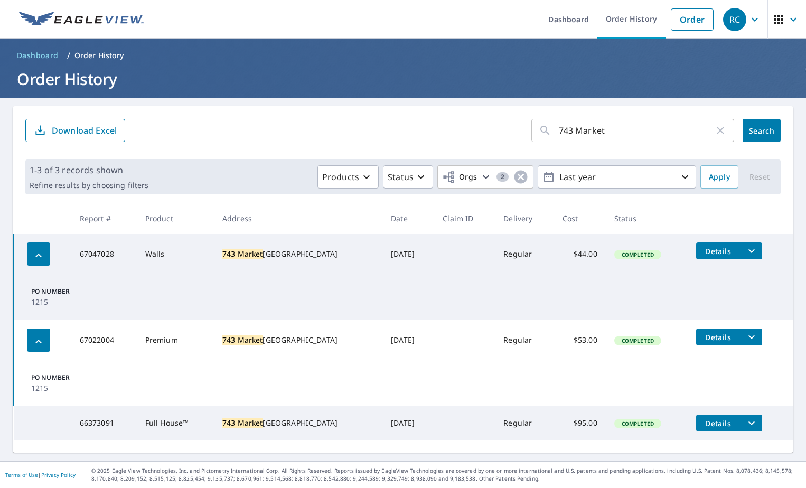
click at [745, 421] on icon "filesDropdownBtn-66373091" at bounding box center [751, 423] width 13 height 13
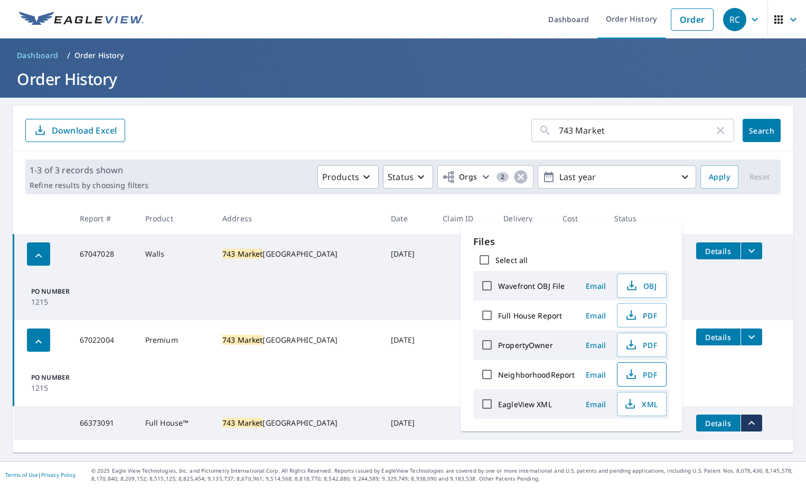
click at [636, 379] on span "PDF" at bounding box center [640, 374] width 34 height 13
click at [628, 383] on button "PDF" at bounding box center [642, 374] width 50 height 24
click at [757, 288] on td "PO Number 1215" at bounding box center [404, 297] width 780 height 46
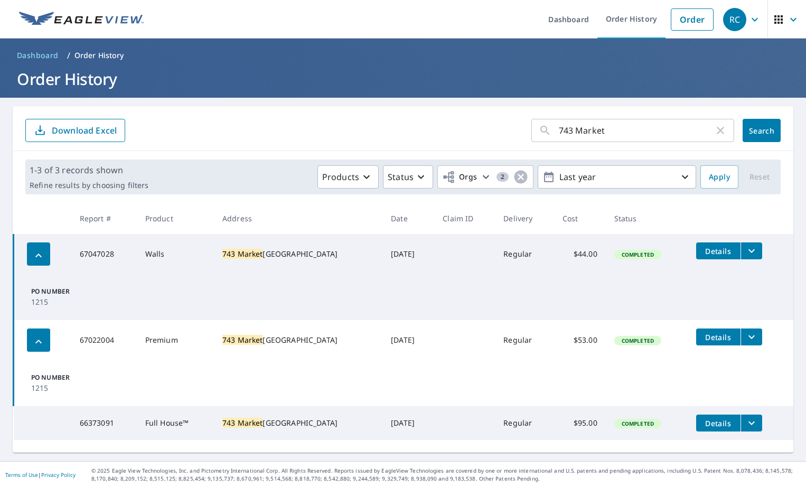
click at [745, 336] on icon "filesDropdownBtn-67022004" at bounding box center [751, 336] width 13 height 13
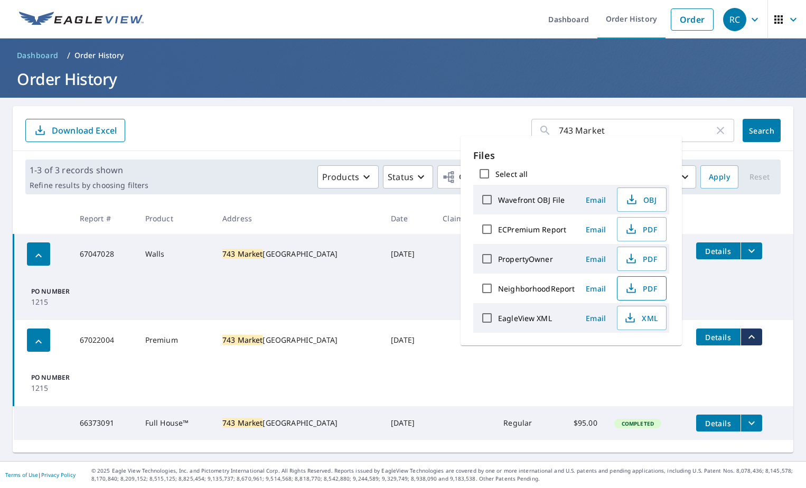
click at [632, 289] on icon "button" at bounding box center [631, 288] width 13 height 13
click at [648, 125] on input "743 Market" at bounding box center [636, 131] width 155 height 30
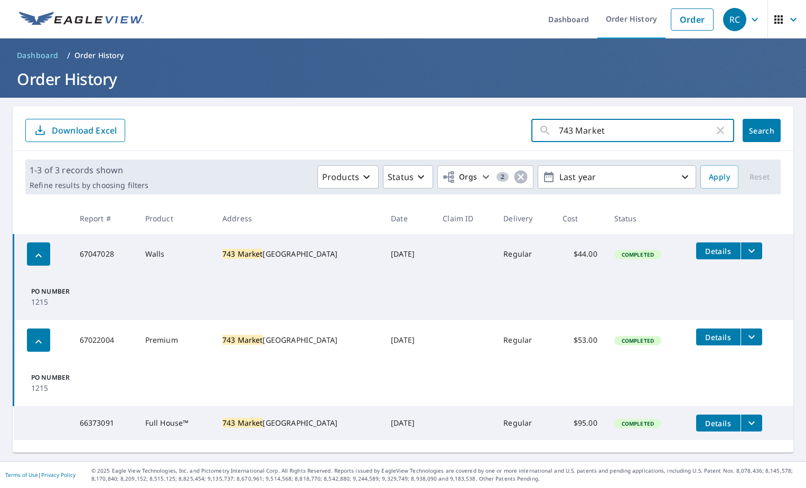
drag, startPoint x: 561, startPoint y: 125, endPoint x: 448, endPoint y: 118, distance: 113.7
click at [486, 122] on form "743 Market ​ Search Download Excel" at bounding box center [402, 130] width 755 height 23
click at [716, 130] on icon "button" at bounding box center [719, 130] width 7 height 7
click at [712, 130] on input "text" at bounding box center [646, 131] width 175 height 30
type input "1115"
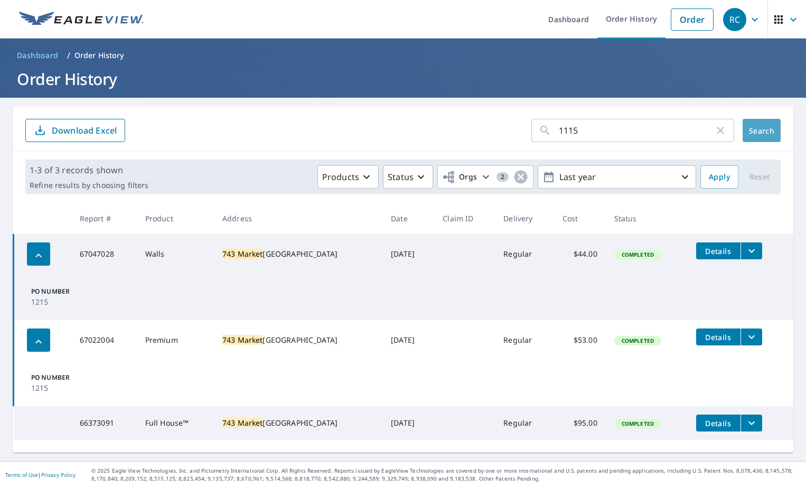
click at [747, 139] on button "Search" at bounding box center [761, 130] width 38 height 23
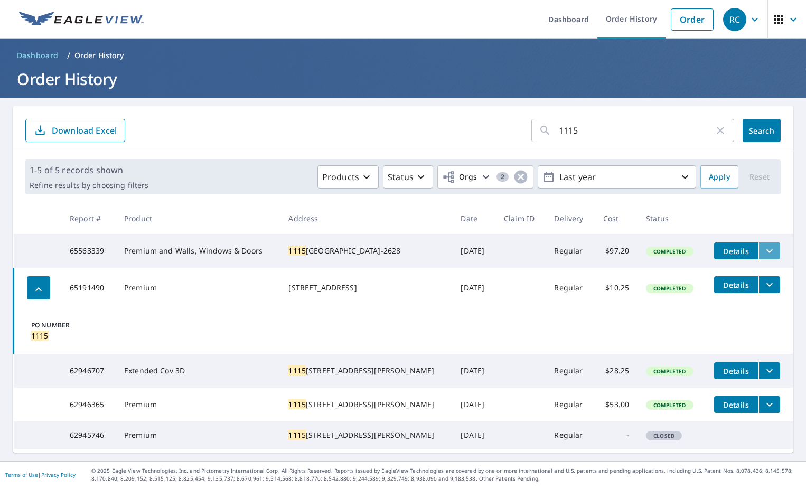
click at [763, 250] on icon "filesDropdownBtn-65563339" at bounding box center [769, 250] width 13 height 13
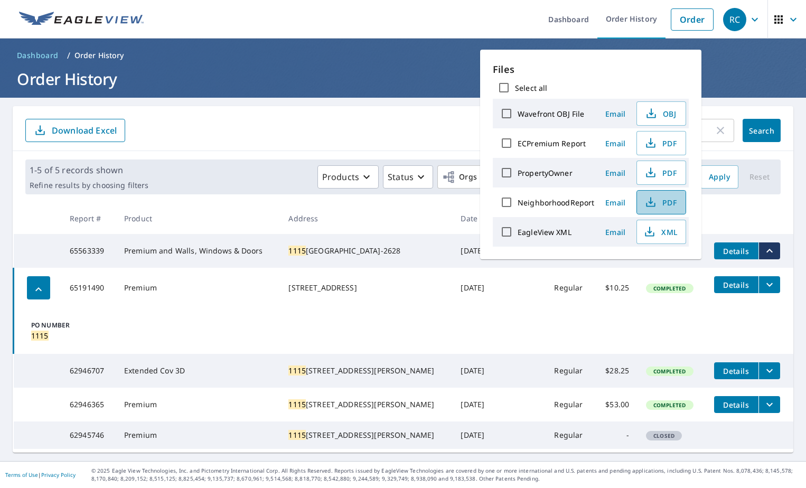
click at [663, 196] on span "PDF" at bounding box center [660, 202] width 34 height 13
click at [745, 206] on th at bounding box center [749, 218] width 88 height 31
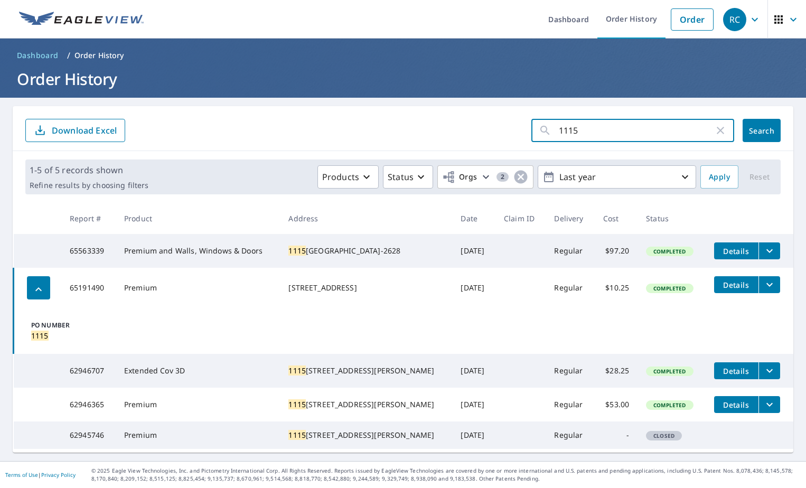
drag, startPoint x: 584, startPoint y: 124, endPoint x: 444, endPoint y: 135, distance: 140.9
click at [447, 135] on form "1115 ​ Search Download Excel" at bounding box center [402, 130] width 755 height 23
type input "kennedy"
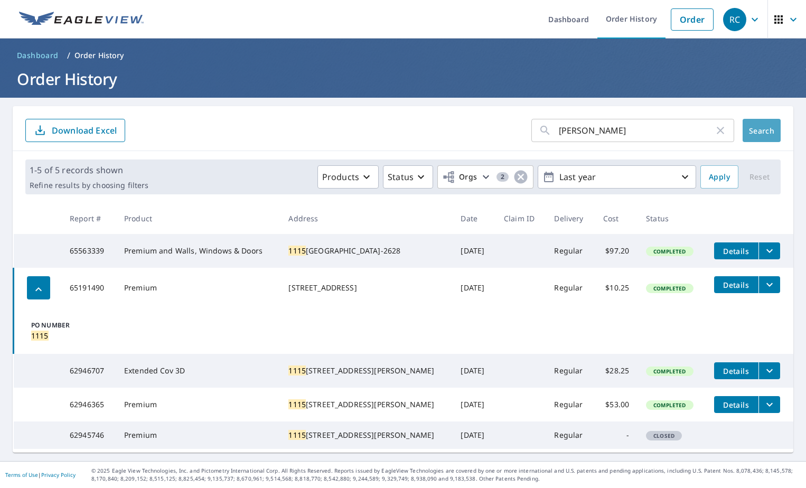
click at [752, 132] on span "Search" at bounding box center [761, 131] width 21 height 10
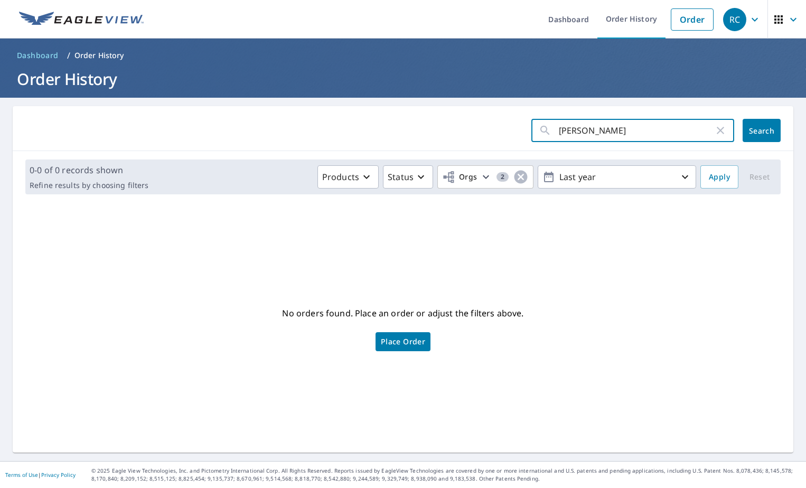
drag, startPoint x: 602, startPoint y: 136, endPoint x: 455, endPoint y: 146, distance: 147.6
click at [480, 141] on form "kennedy ​ Search" at bounding box center [402, 130] width 755 height 23
type input "9367"
click at [751, 127] on span "Search" at bounding box center [761, 131] width 21 height 10
drag, startPoint x: 580, startPoint y: 137, endPoint x: 527, endPoint y: 137, distance: 52.8
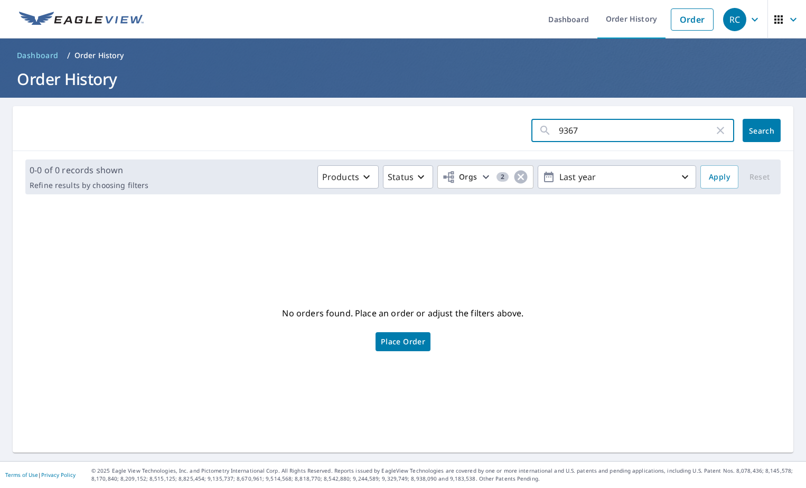
click at [531, 137] on div "9367 ​" at bounding box center [632, 130] width 203 height 23
type input "yorkville"
click at [751, 132] on span "Search" at bounding box center [761, 131] width 21 height 10
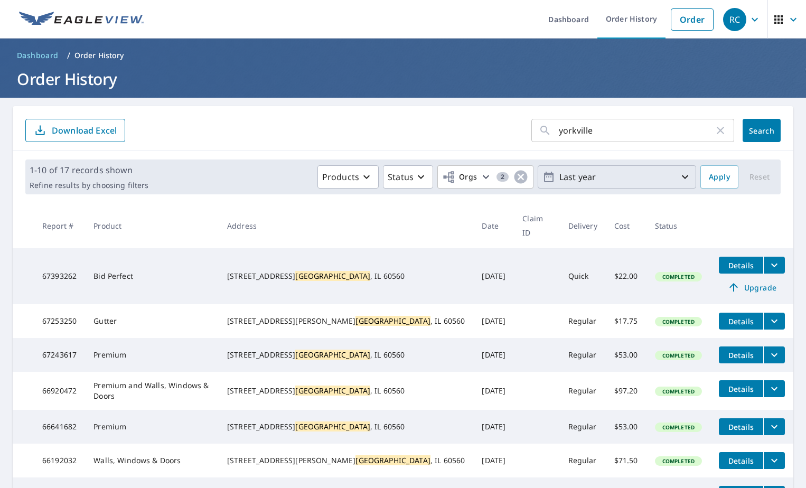
click at [564, 167] on button "Last year" at bounding box center [616, 176] width 158 height 23
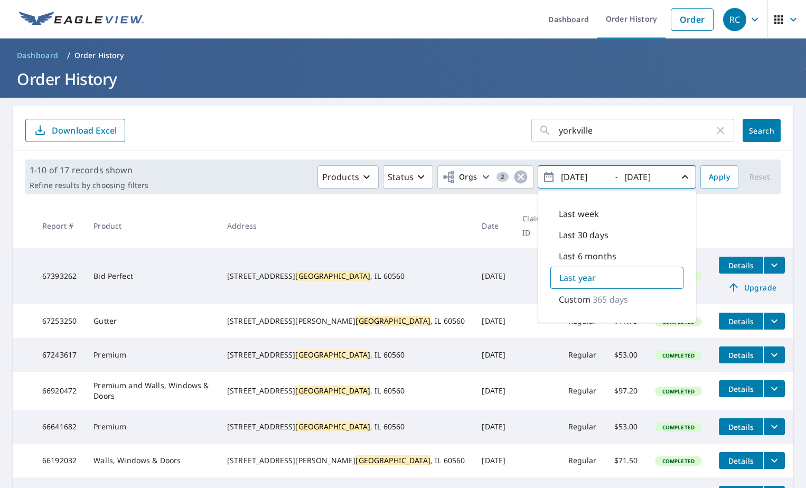
click at [678, 174] on icon "button" at bounding box center [684, 177] width 13 height 13
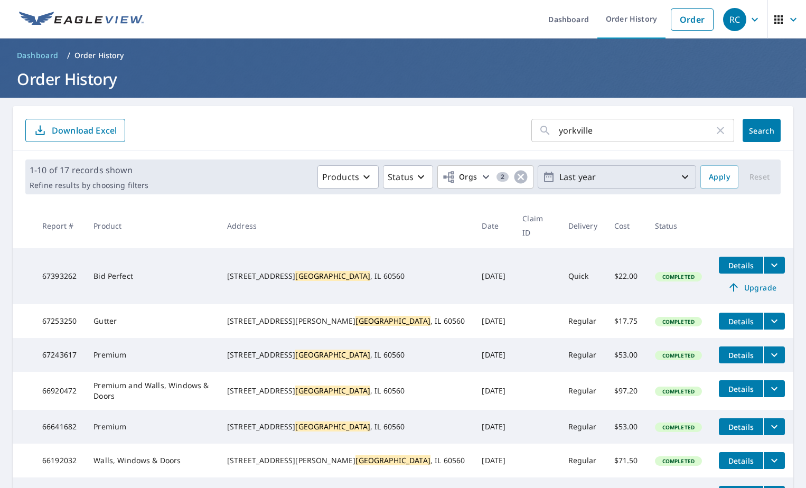
click at [678, 174] on icon "button" at bounding box center [684, 177] width 13 height 13
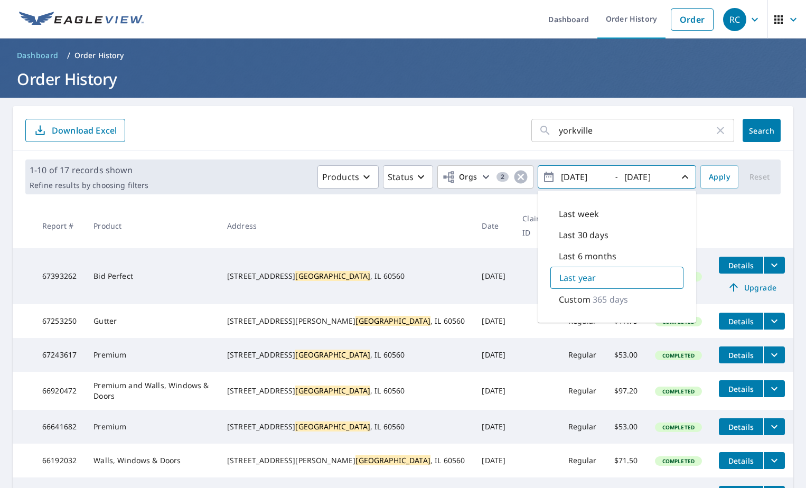
click at [571, 292] on div "Custom 365 days" at bounding box center [616, 299] width 133 height 21
drag, startPoint x: 598, startPoint y: 177, endPoint x: 542, endPoint y: 176, distance: 55.4
click at [542, 176] on span "2024/10/09 - 2025/10/09" at bounding box center [616, 177] width 149 height 18
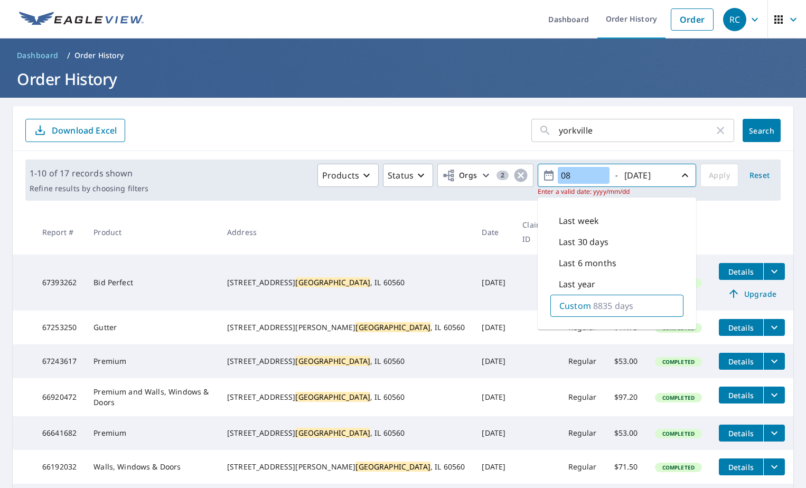
type input "0"
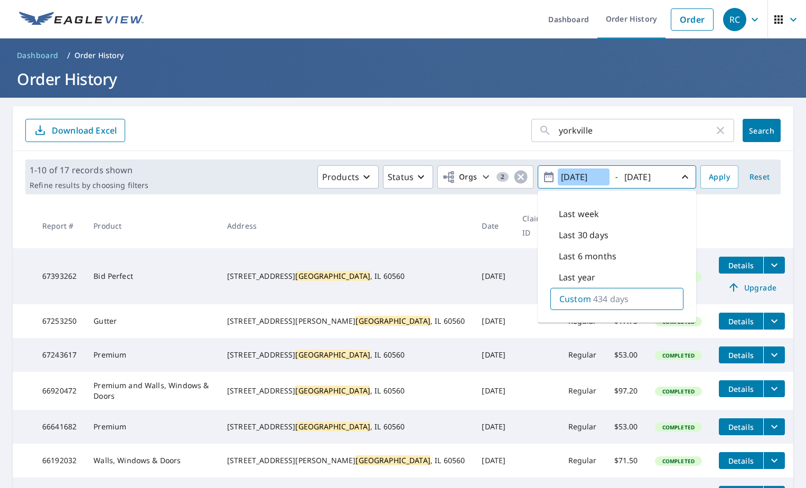
type input "2024/08/01"
click at [680, 177] on icon "button" at bounding box center [684, 177] width 13 height 13
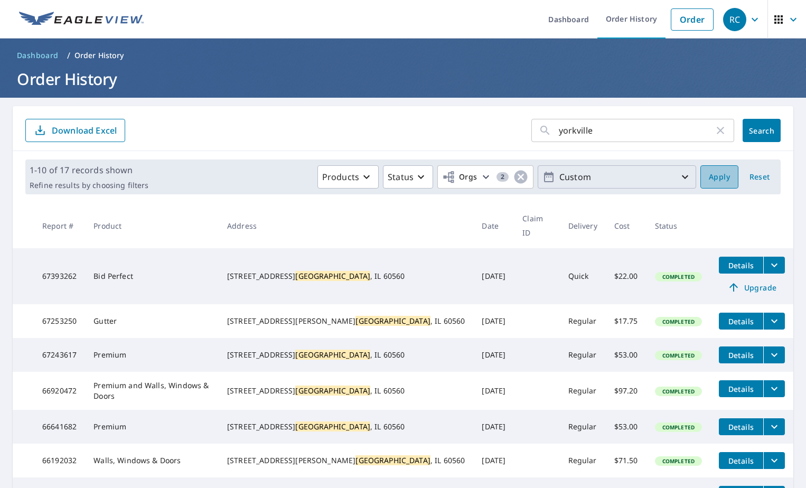
click at [712, 169] on button "Apply" at bounding box center [719, 176] width 38 height 23
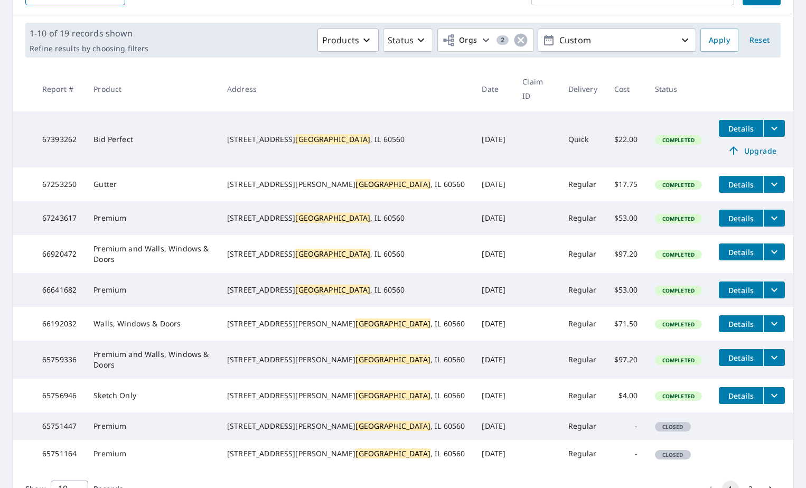
scroll to position [222, 0]
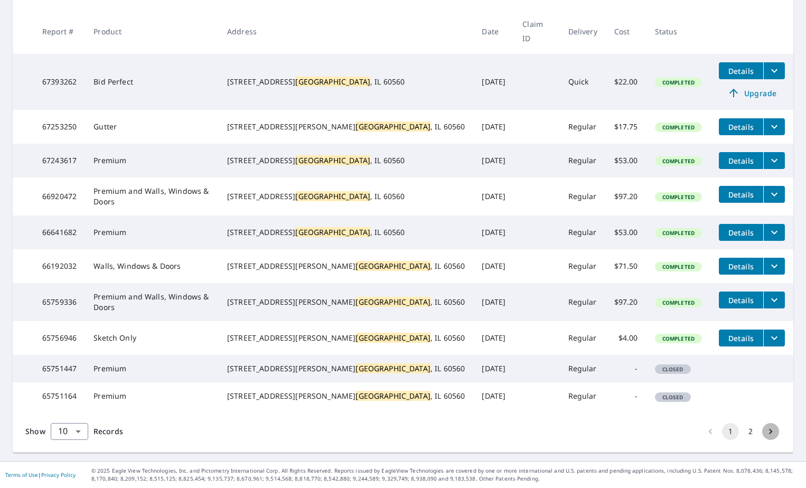
click at [766, 428] on icon "Go to next page" at bounding box center [770, 431] width 11 height 11
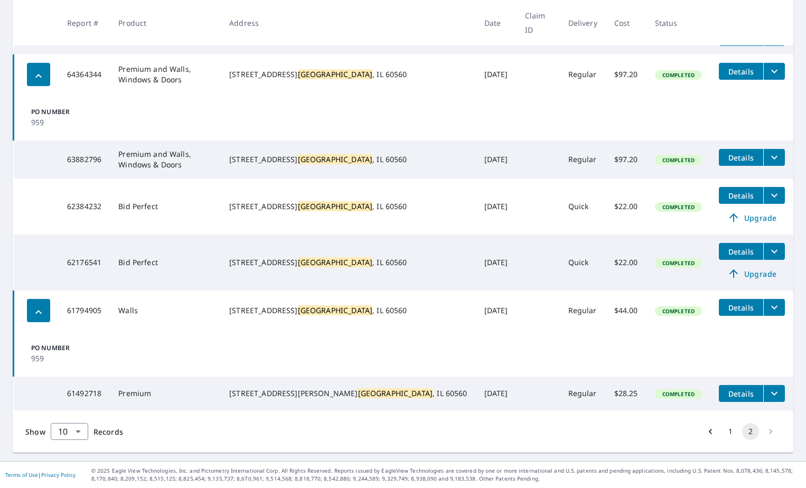
scroll to position [298, 0]
click at [771, 392] on icon "filesDropdownBtn-61492718" at bounding box center [774, 394] width 6 height 4
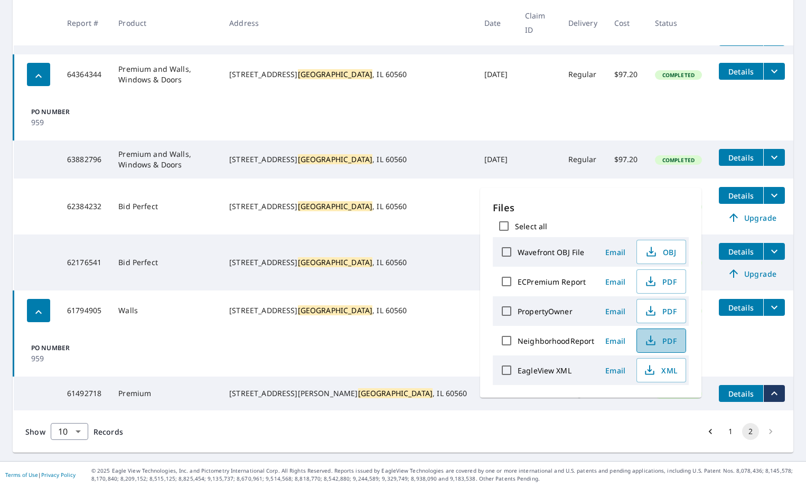
click at [657, 341] on span "PDF" at bounding box center [660, 340] width 34 height 13
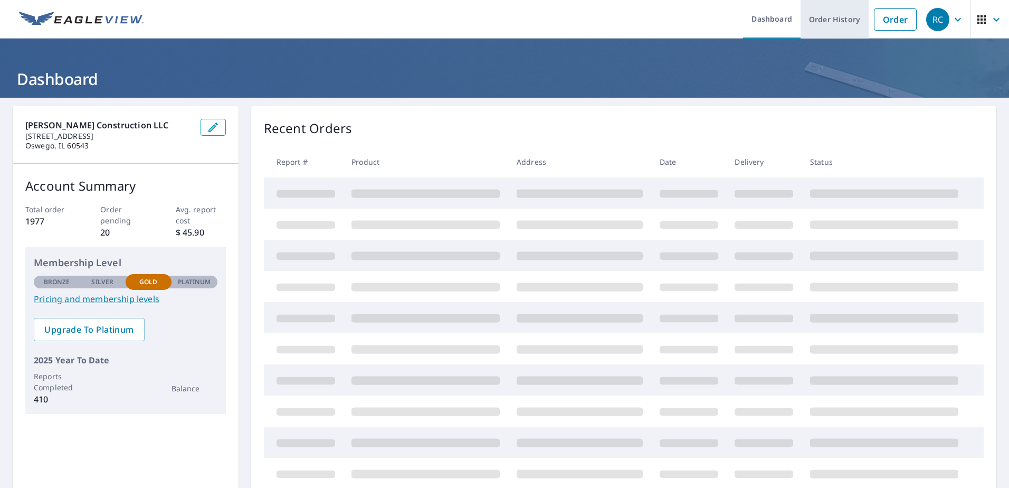
click at [841, 19] on link "Order History" at bounding box center [835, 19] width 68 height 39
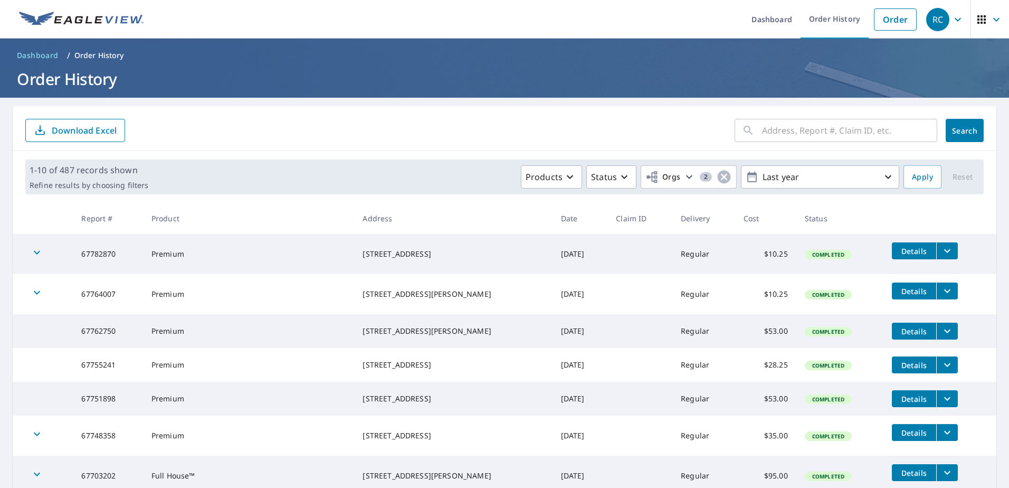
drag, startPoint x: 413, startPoint y: 340, endPoint x: 364, endPoint y: 327, distance: 50.7
click at [364, 327] on td "[STREET_ADDRESS][PERSON_NAME]" at bounding box center [453, 331] width 198 height 34
copy div "[STREET_ADDRESS][PERSON_NAME]"
